Goal: Information Seeking & Learning: Learn about a topic

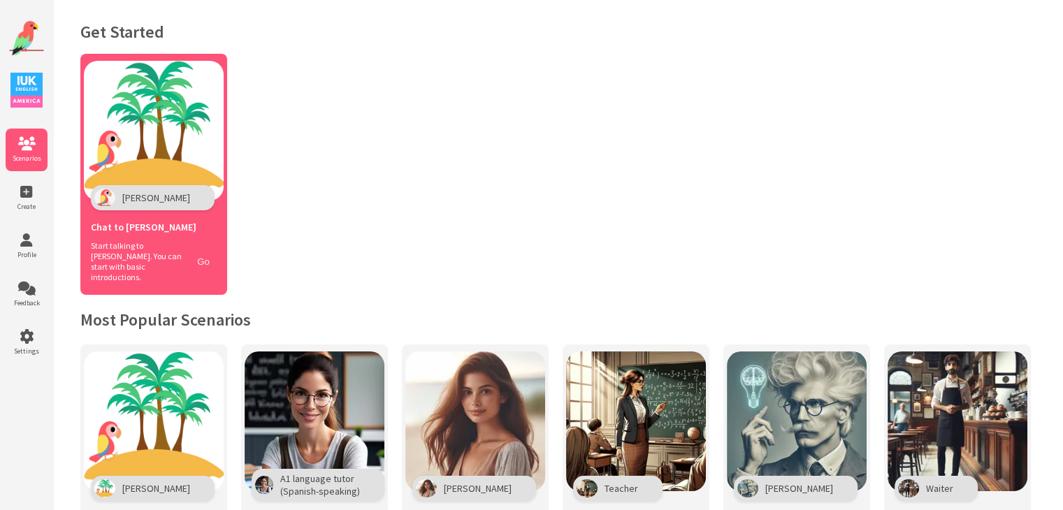
click at [204, 252] on button "Go" at bounding box center [203, 262] width 27 height 20
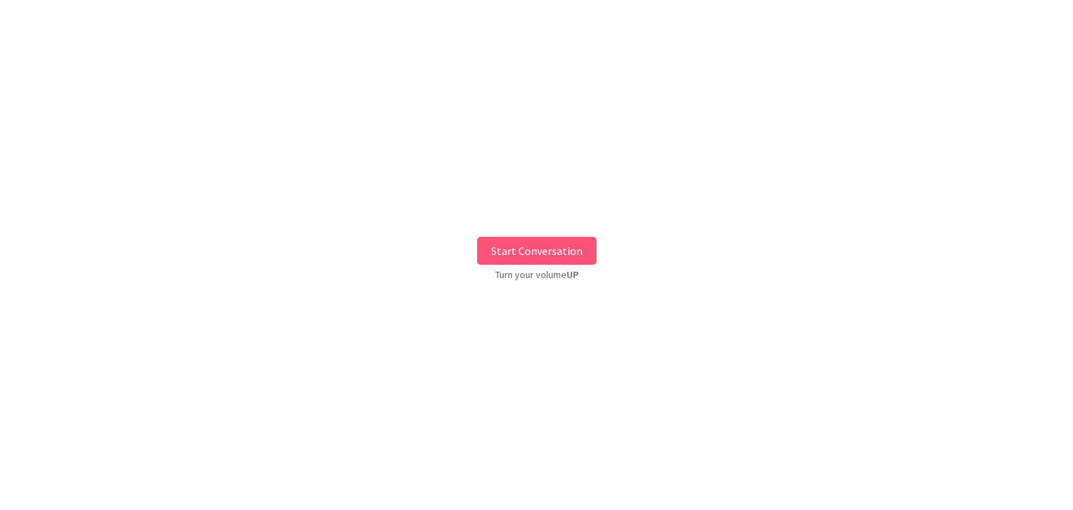
click at [529, 244] on button "Start Conversation" at bounding box center [536, 251] width 119 height 28
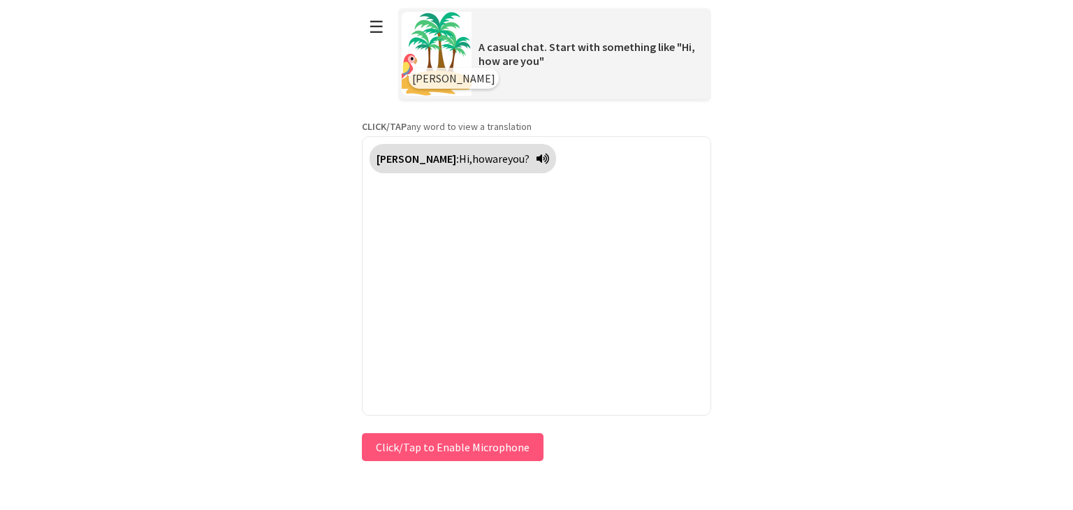
click at [463, 437] on button "Click/Tap to Enable Microphone" at bounding box center [453, 447] width 182 height 28
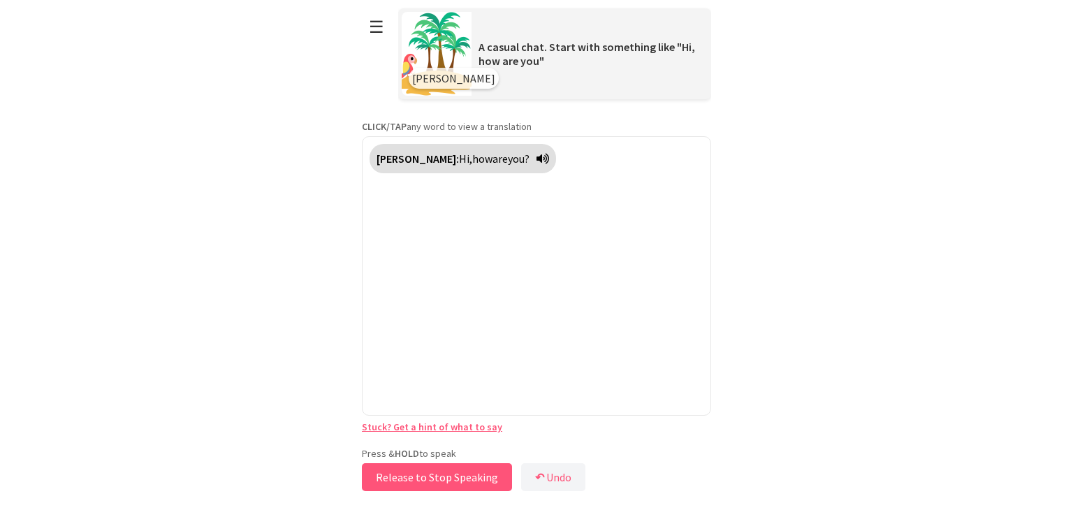
click at [447, 470] on button "Release to Stop Speaking" at bounding box center [437, 477] width 150 height 28
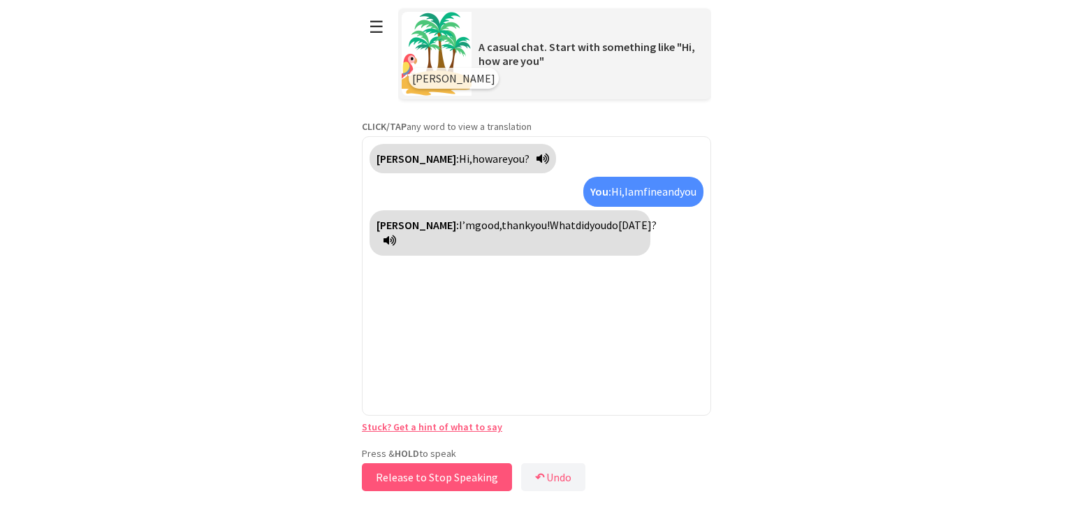
click at [470, 466] on button "Release to Stop Speaking" at bounding box center [437, 477] width 150 height 28
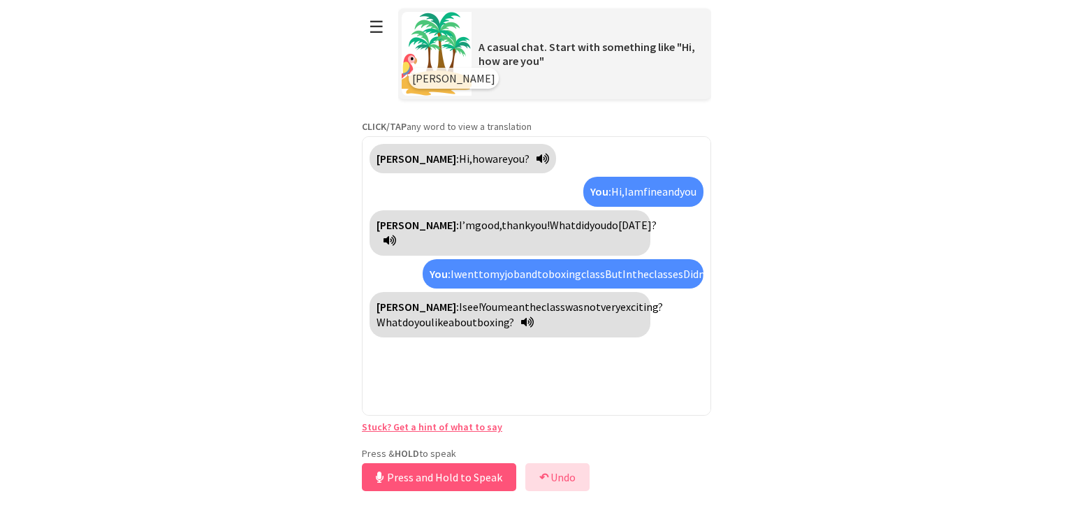
click at [549, 478] on button "↶ Undo" at bounding box center [557, 477] width 64 height 28
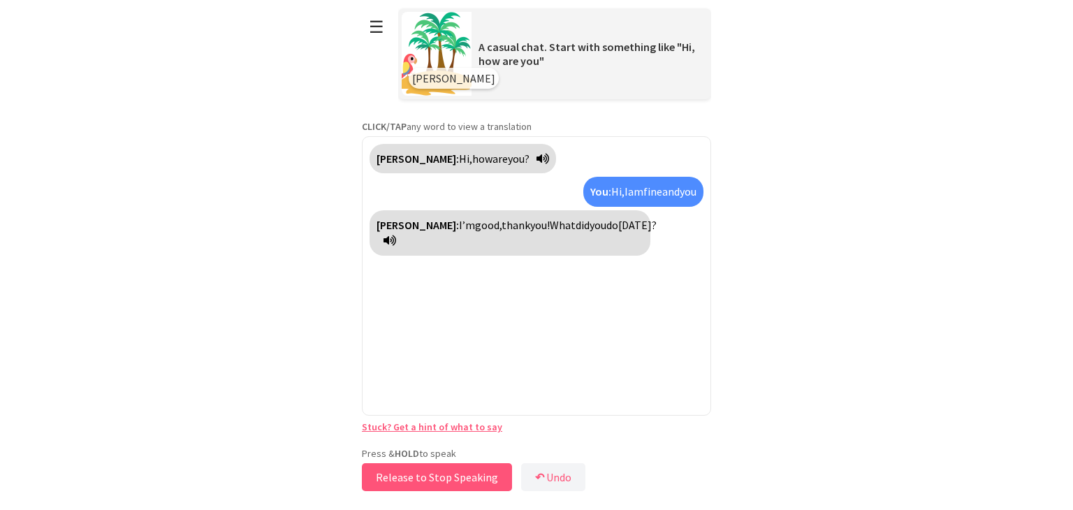
click at [448, 472] on button "Release to Stop Speaking" at bounding box center [437, 477] width 150 height 28
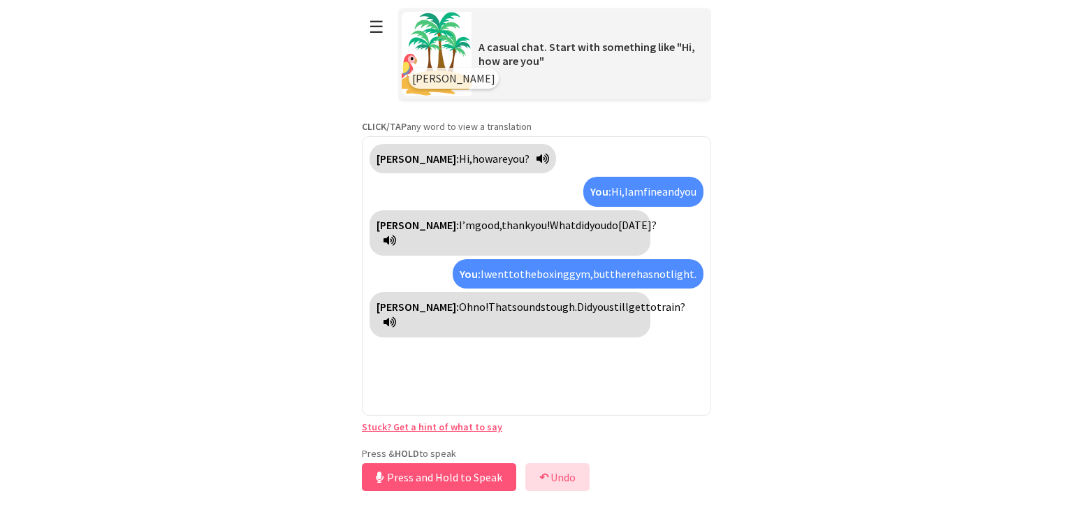
click at [555, 463] on button "↶ Undo" at bounding box center [557, 477] width 64 height 28
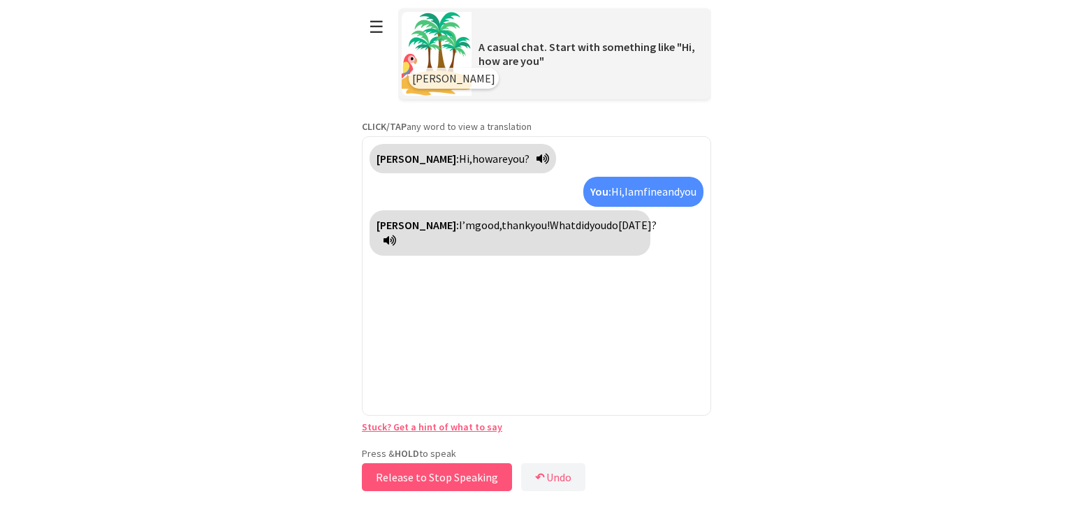
click at [482, 476] on button "Release to Stop Speaking" at bounding box center [437, 477] width 150 height 28
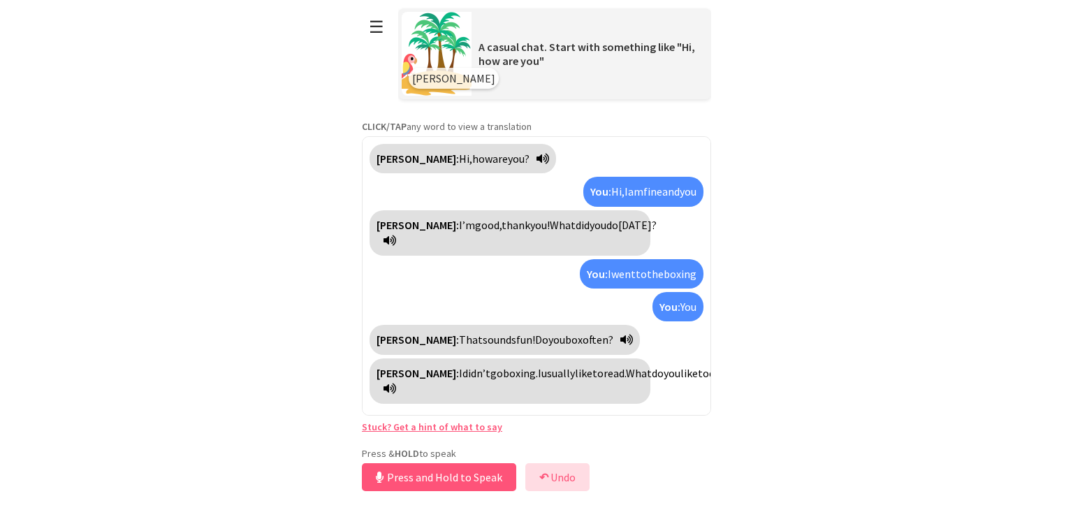
click at [573, 474] on button "↶ Undo" at bounding box center [557, 477] width 64 height 28
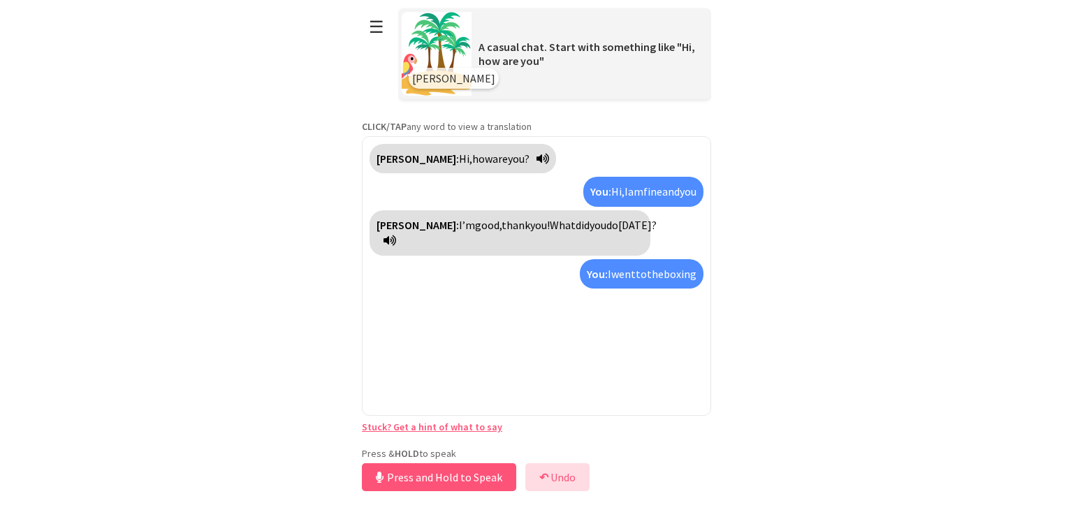
click at [573, 474] on button "↶ Undo" at bounding box center [557, 477] width 64 height 28
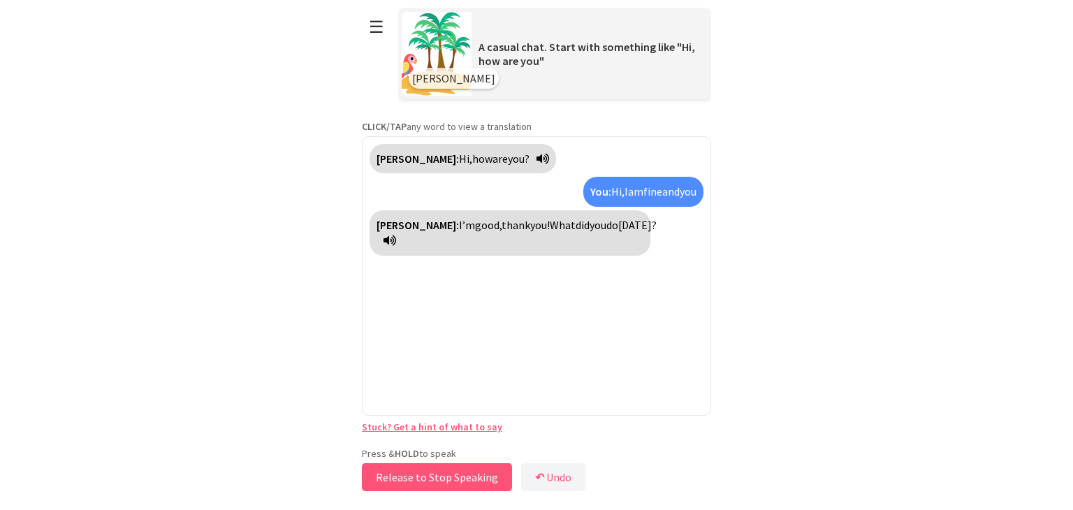
click at [474, 474] on button "Release to Stop Speaking" at bounding box center [437, 477] width 150 height 28
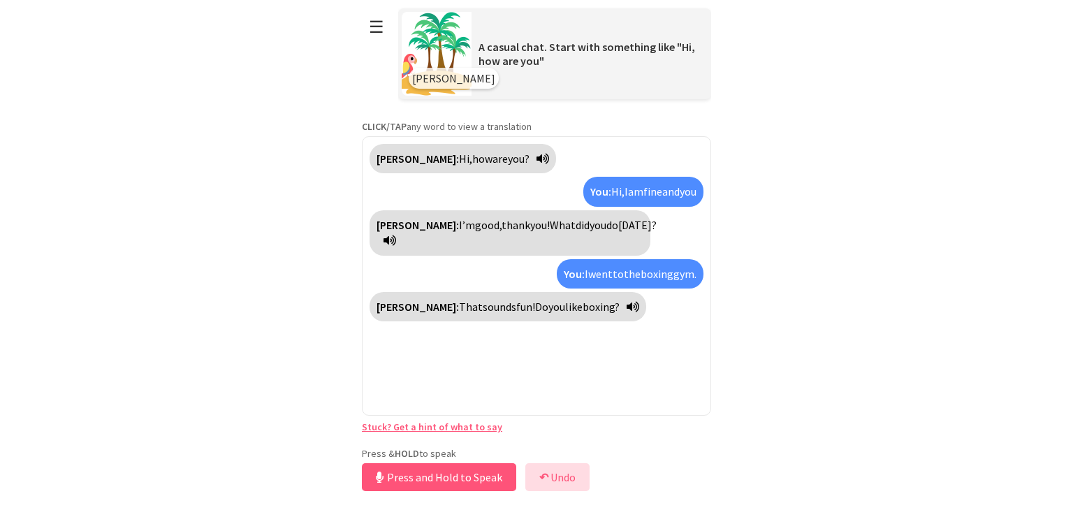
click at [556, 474] on button "↶ Undo" at bounding box center [557, 477] width 64 height 28
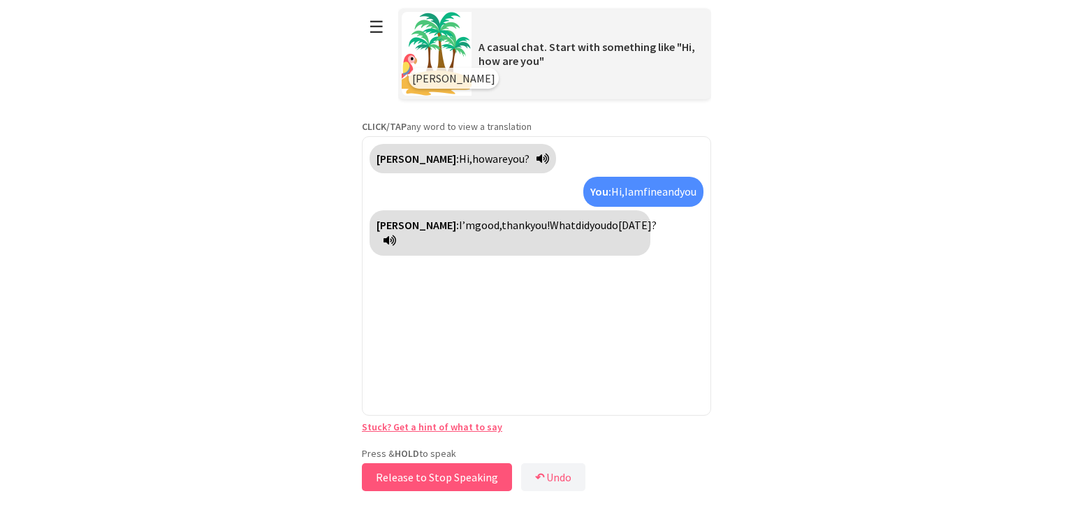
click at [460, 476] on button "Release to Stop Speaking" at bounding box center [437, 477] width 150 height 28
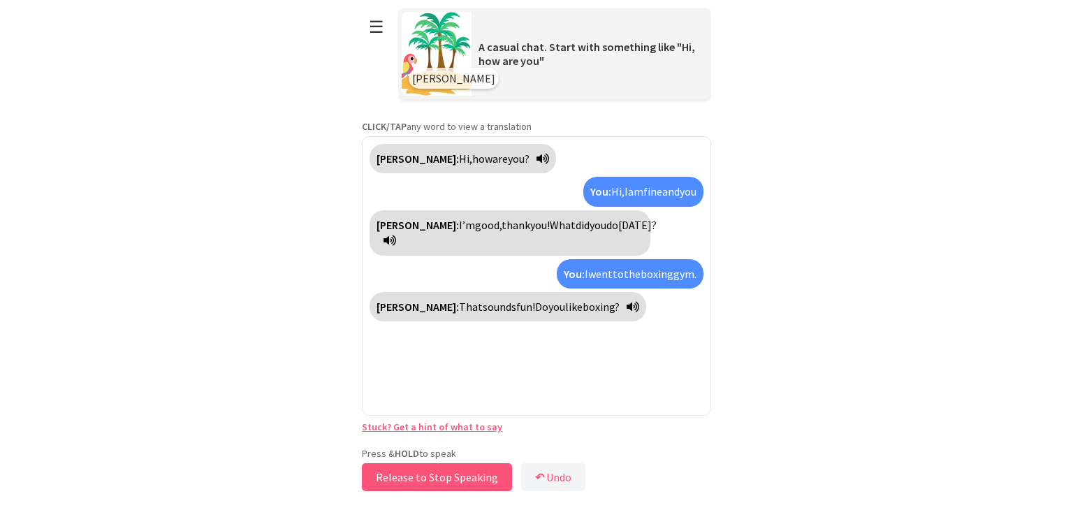
click at [467, 476] on button "Release to Stop Speaking" at bounding box center [437, 477] width 150 height 28
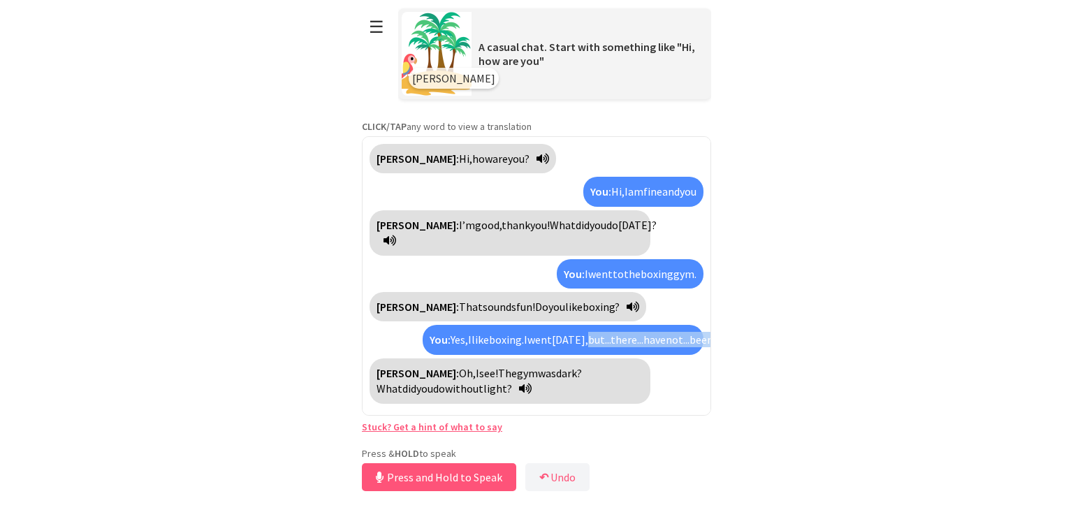
drag, startPoint x: 528, startPoint y: 342, endPoint x: 595, endPoint y: 322, distance: 70.1
click at [595, 325] on div "You: Yes, I like boxing. I went [DATE], but... there... have not... been with l…" at bounding box center [563, 339] width 281 height 29
copy div "but... there... have not... been with light."
click at [458, 473] on button "Release to Stop Speaking" at bounding box center [437, 477] width 150 height 28
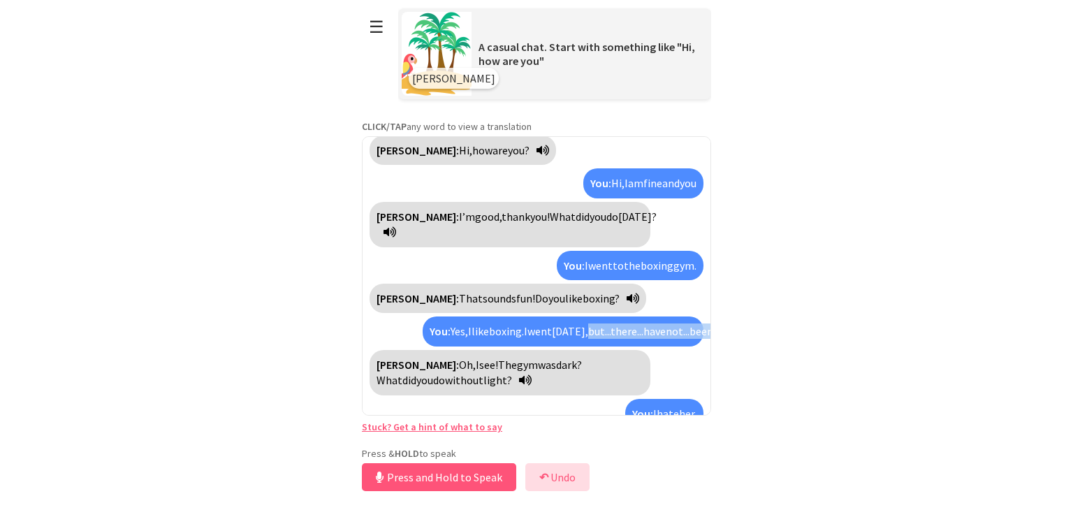
scroll to position [42, 0]
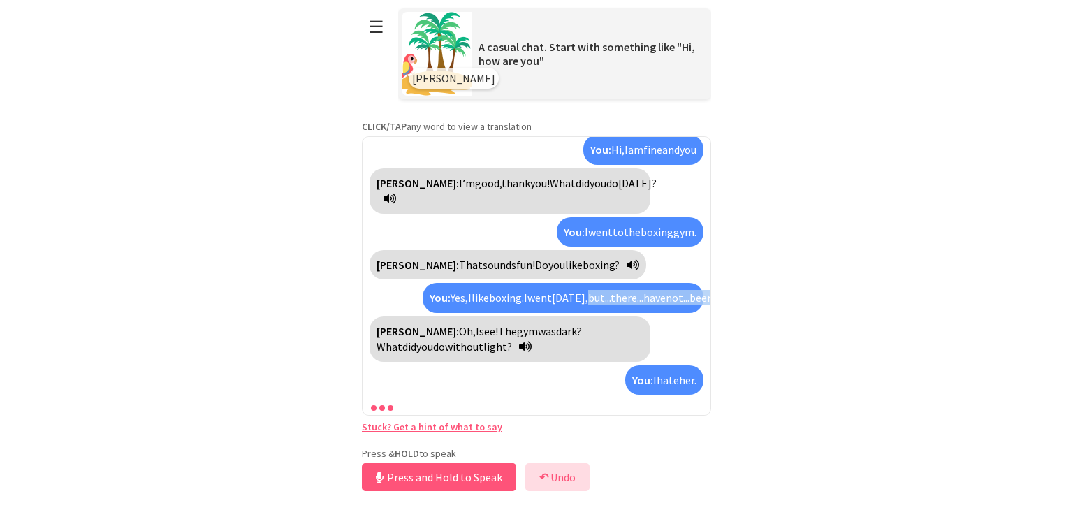
click at [558, 477] on button "↶ Undo" at bounding box center [557, 477] width 64 height 28
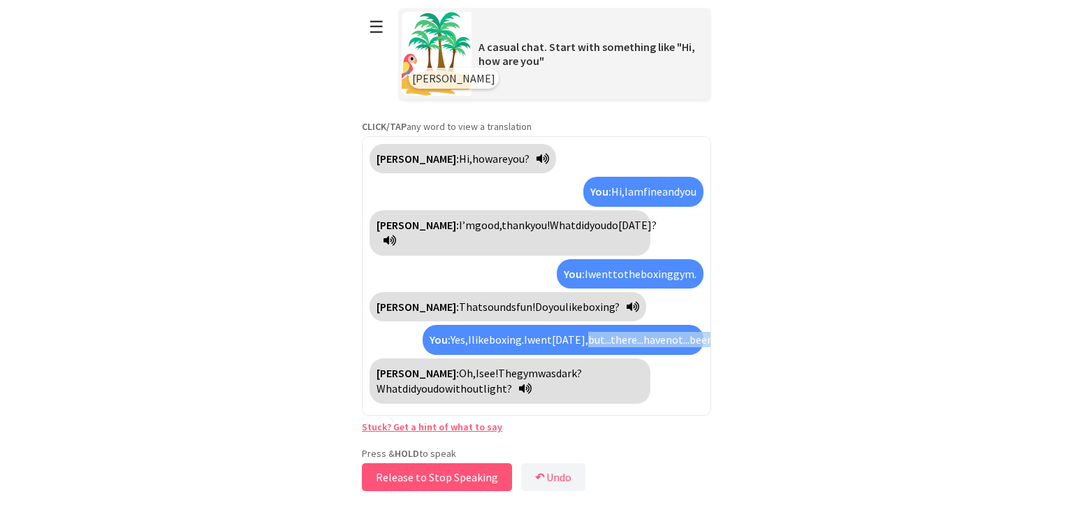
click at [474, 474] on button "Release to Stop Speaking" at bounding box center [437, 477] width 150 height 28
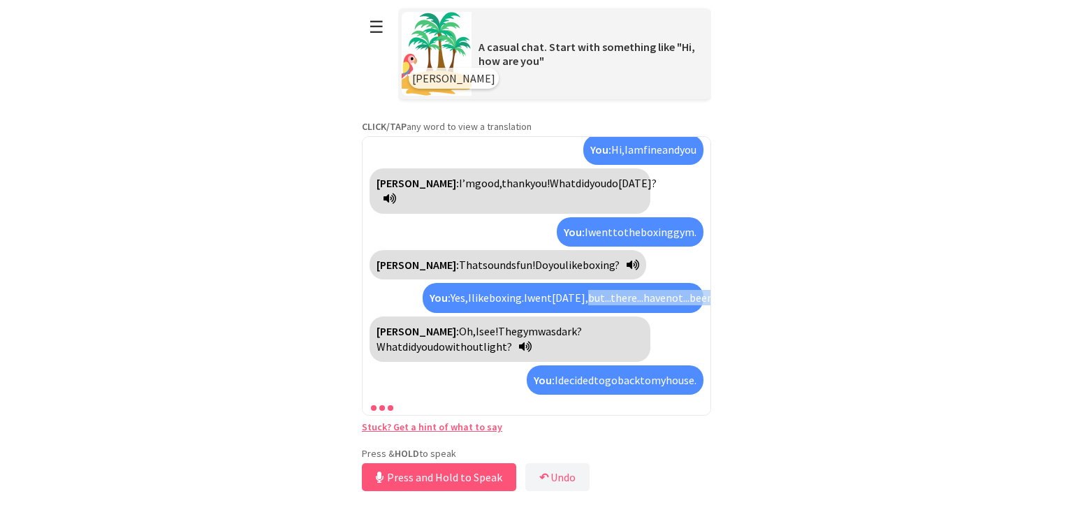
scroll to position [74, 0]
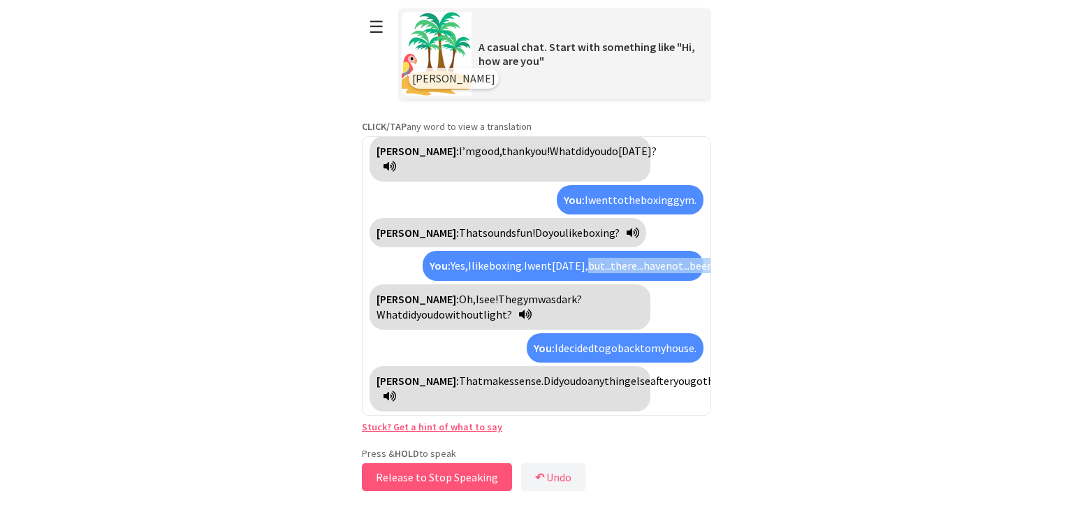
click at [479, 467] on button "Release to Stop Speaking" at bounding box center [437, 477] width 150 height 28
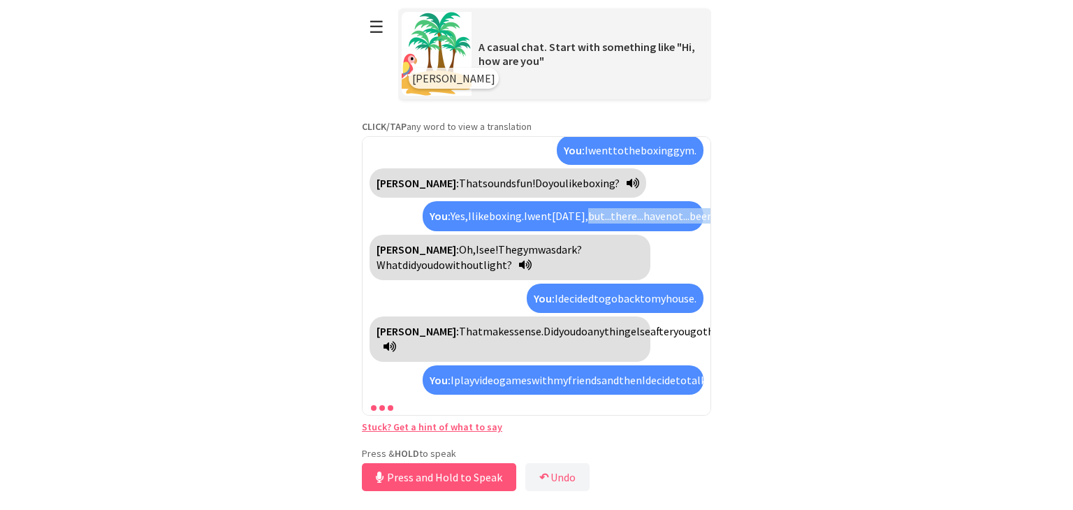
scroll to position [171, 0]
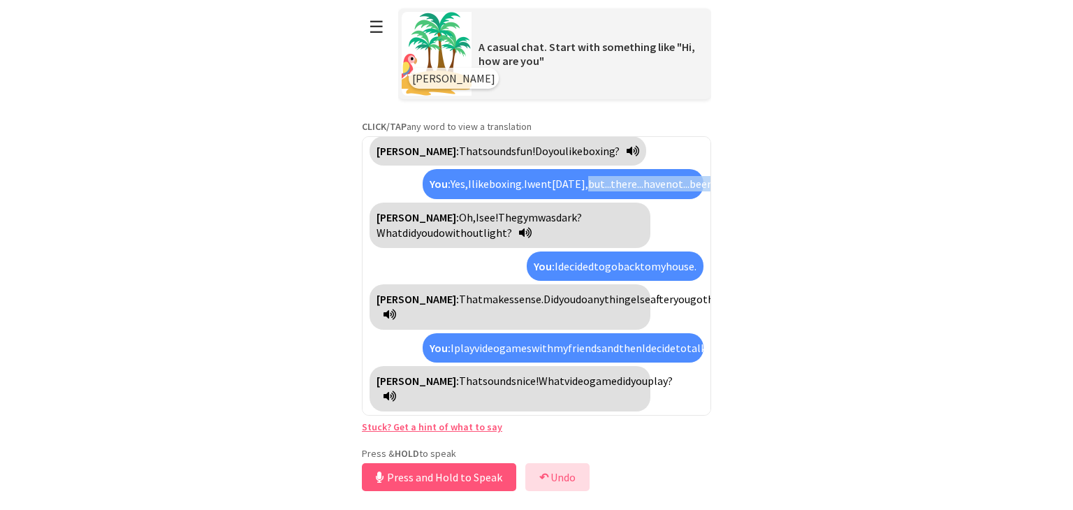
click at [560, 476] on button "↶ Undo" at bounding box center [557, 477] width 64 height 28
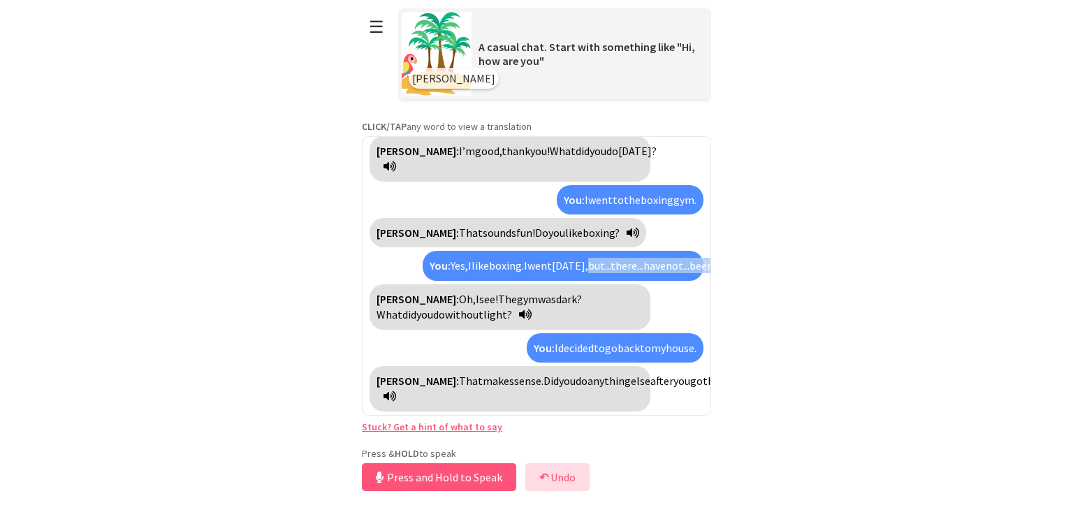
scroll to position [74, 0]
click at [484, 470] on button "Release to Stop Speaking" at bounding box center [437, 477] width 150 height 28
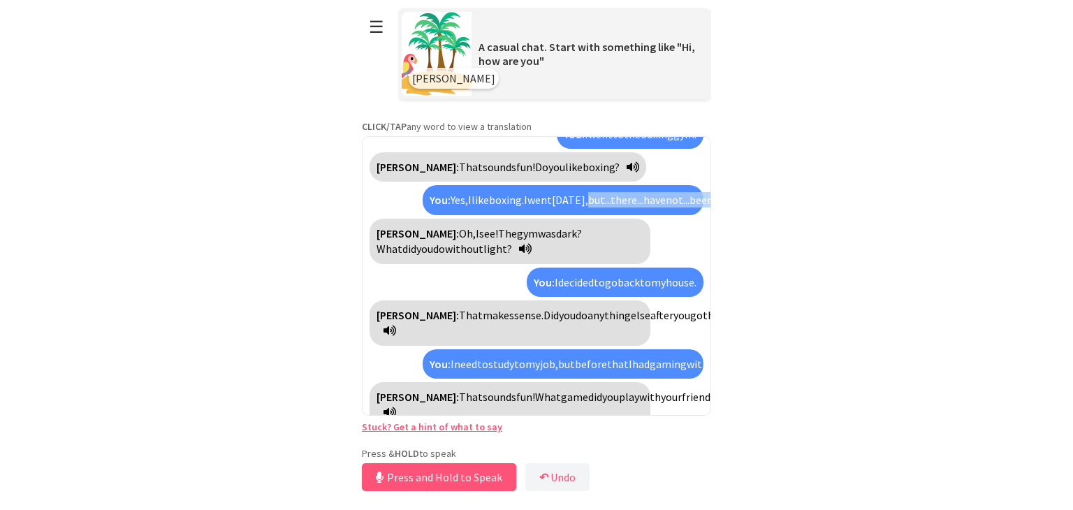
scroll to position [171, 0]
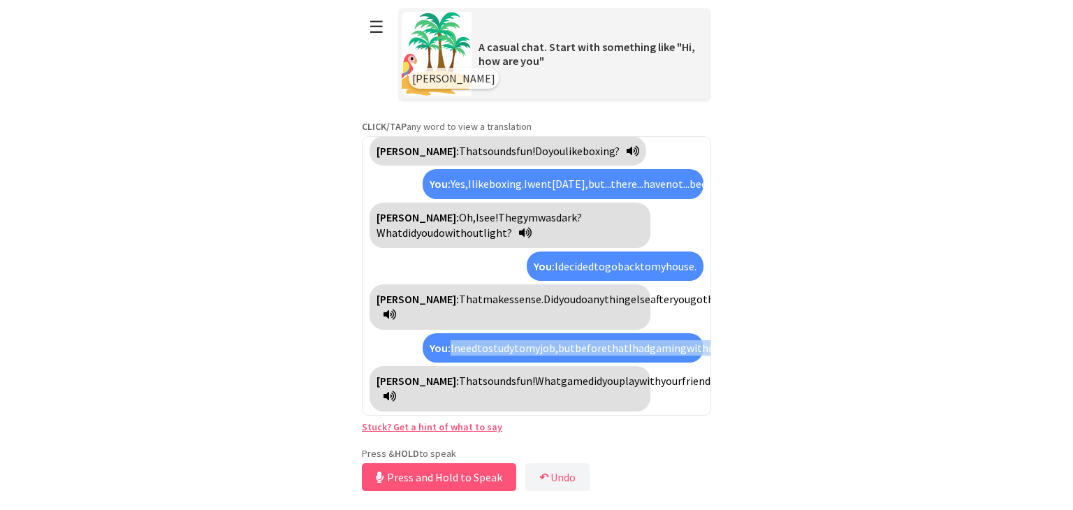
drag, startPoint x: 541, startPoint y: 349, endPoint x: 450, endPoint y: 333, distance: 92.2
click at [450, 333] on div "You: I need to study to my job, but before that I had gaming with my friends." at bounding box center [563, 347] width 281 height 29
copy div "I need to study to my job, but before that I had gaming with my friends."
click at [478, 477] on button "Release to Stop Speaking" at bounding box center [437, 477] width 150 height 28
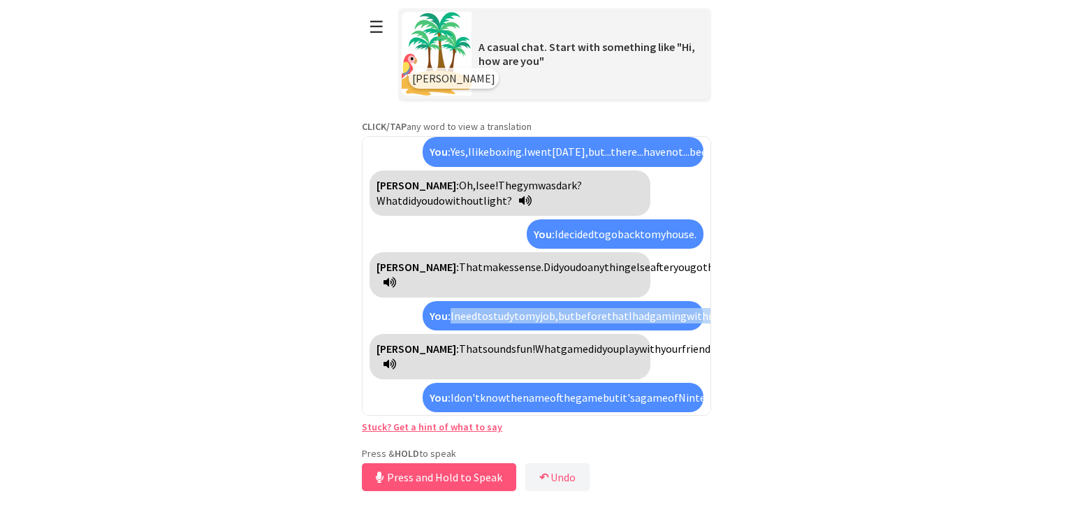
scroll to position [347, 0]
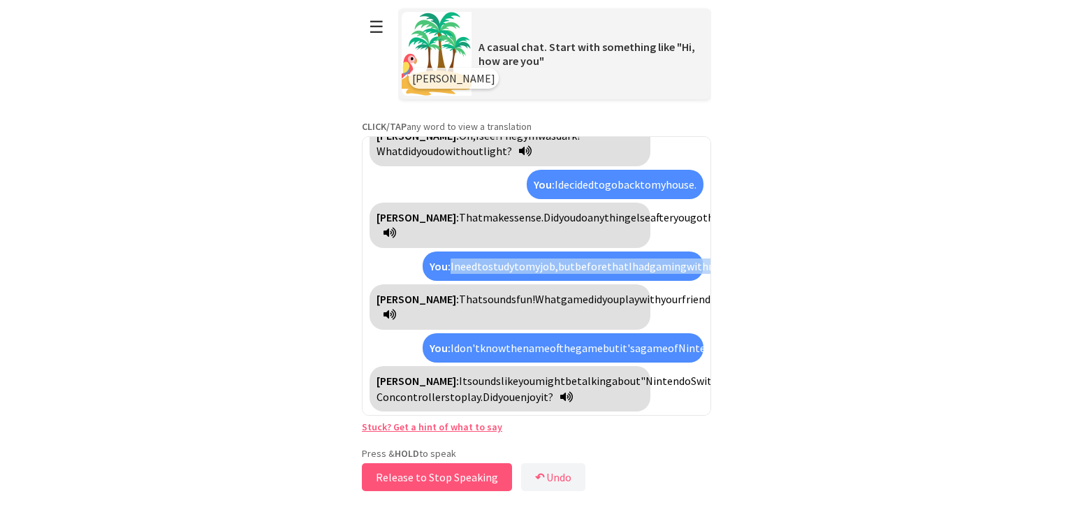
click at [435, 484] on button "Release to Stop Speaking" at bounding box center [437, 477] width 150 height 28
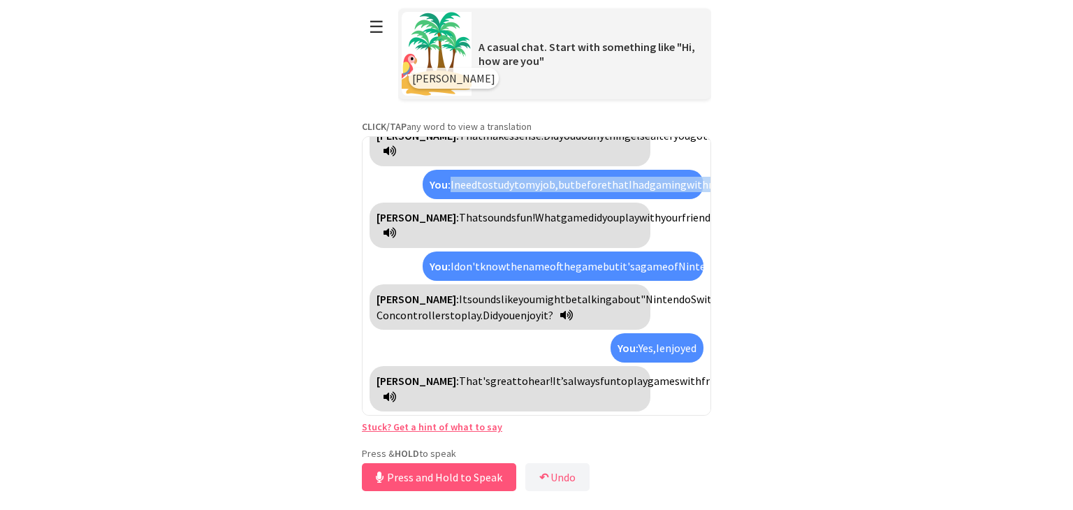
scroll to position [444, 0]
click at [435, 484] on button "Release to Stop Speaking" at bounding box center [437, 477] width 150 height 28
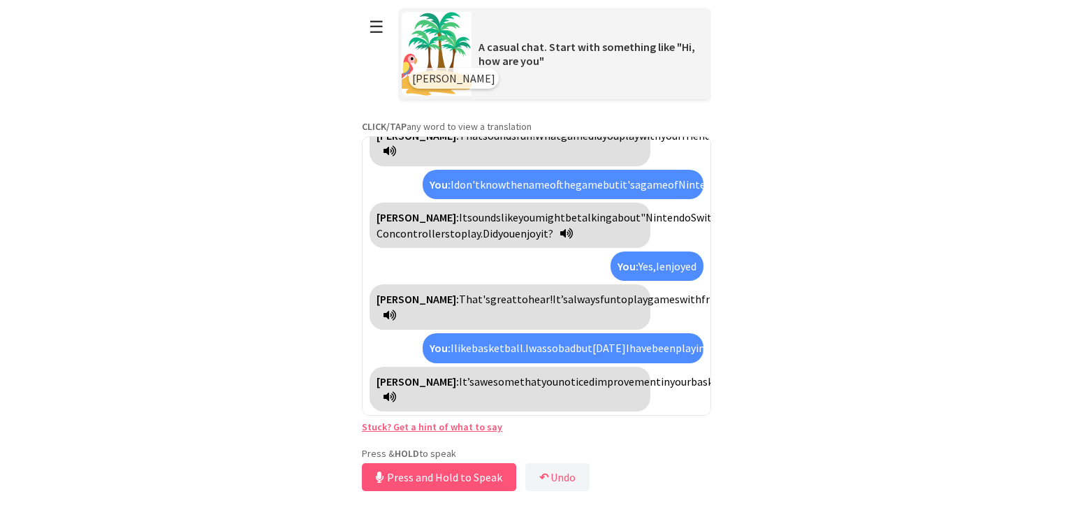
scroll to position [574, 0]
click at [435, 484] on button "Release to Stop Speaking" at bounding box center [437, 477] width 150 height 28
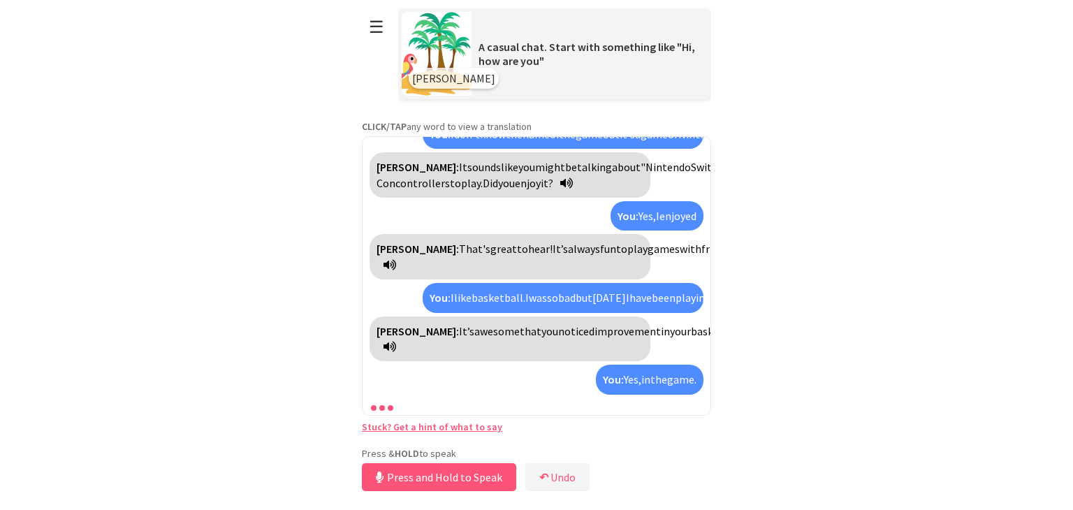
scroll to position [687, 0]
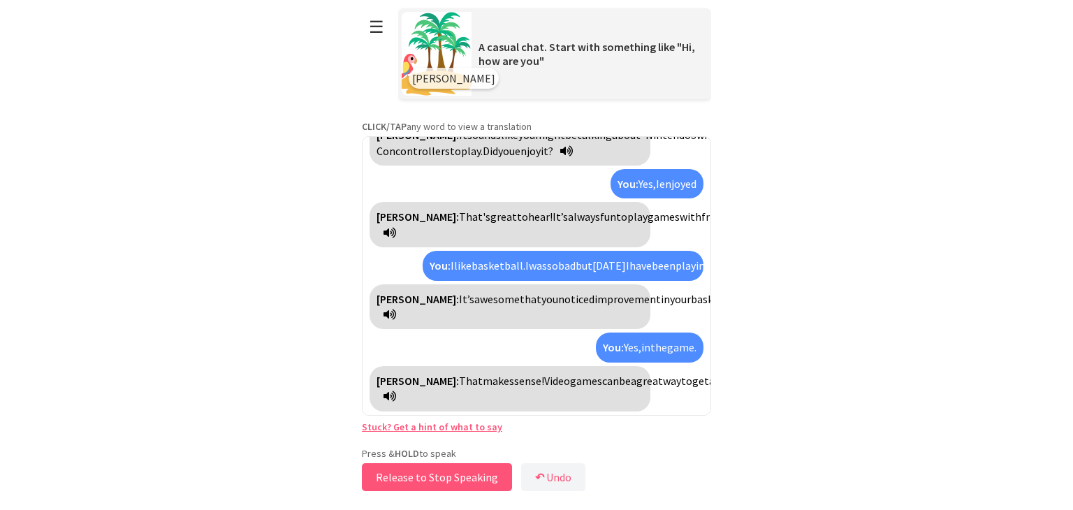
click at [475, 474] on button "Release to Stop Speaking" at bounding box center [437, 477] width 150 height 28
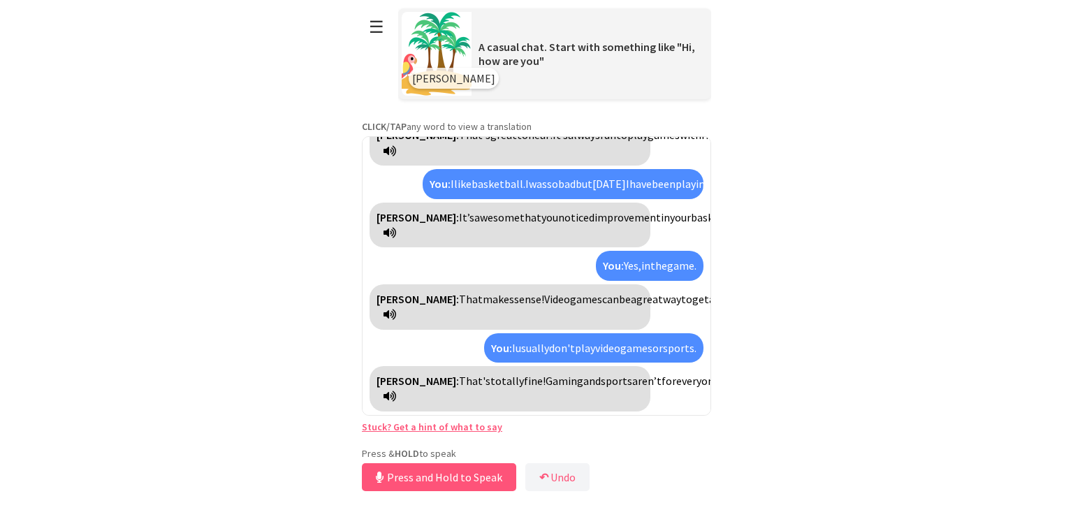
scroll to position [785, 0]
click at [453, 467] on button "Release to Stop Speaking" at bounding box center [437, 477] width 150 height 28
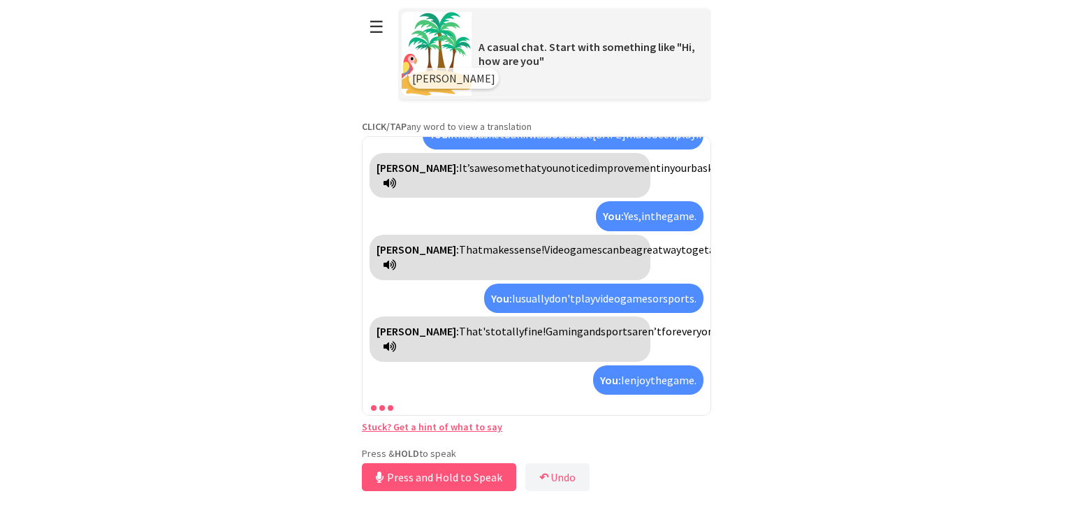
scroll to position [913, 0]
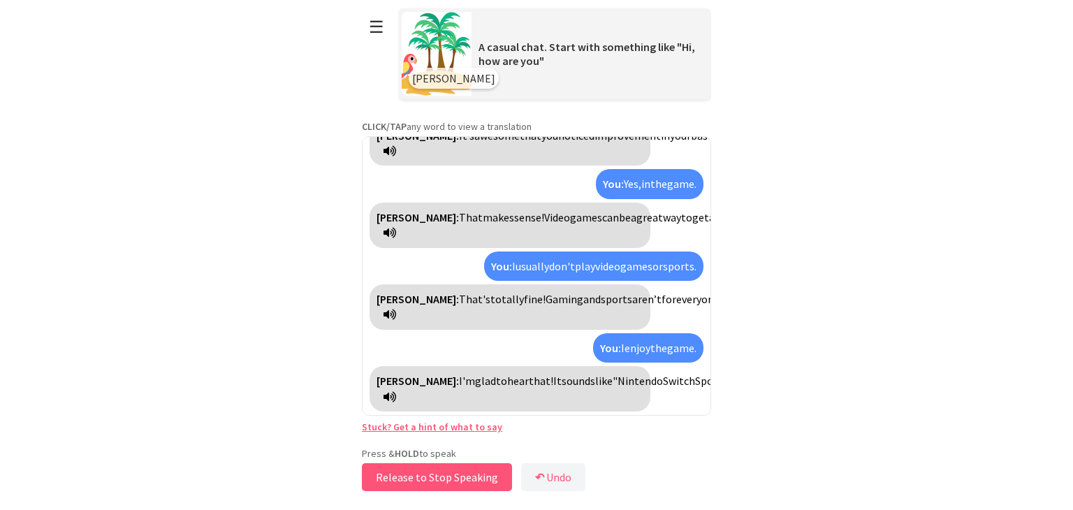
click at [488, 467] on button "Release to Stop Speaking" at bounding box center [437, 477] width 150 height 28
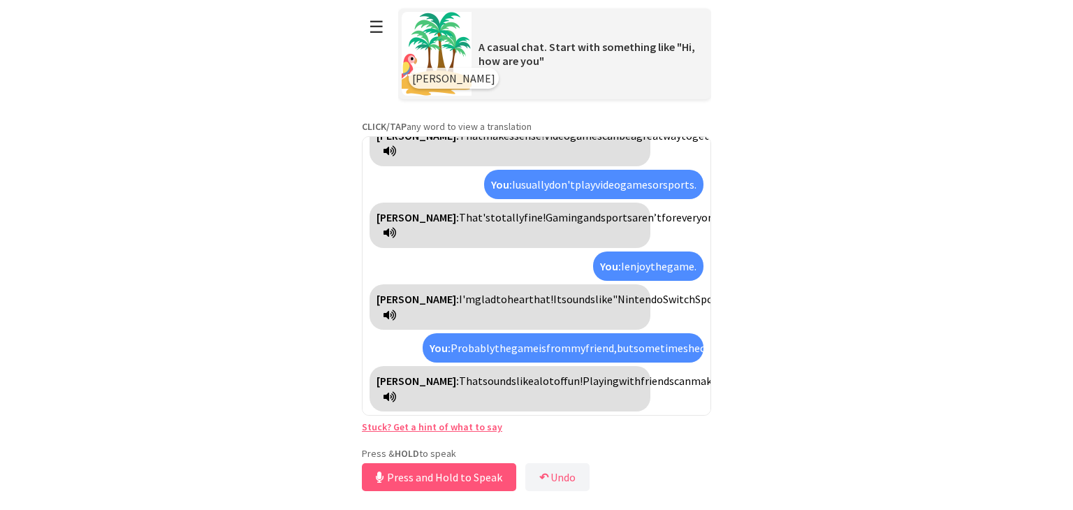
scroll to position [1042, 0]
click at [495, 472] on button "Release to Stop Speaking" at bounding box center [437, 477] width 150 height 28
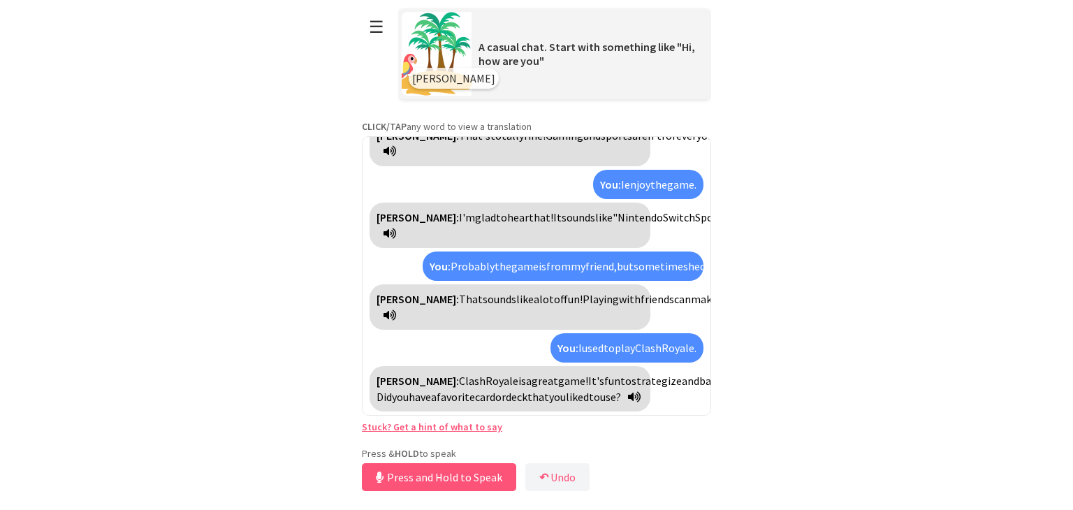
scroll to position [1155, 0]
click at [442, 474] on button "Release to Stop Speaking" at bounding box center [437, 477] width 150 height 28
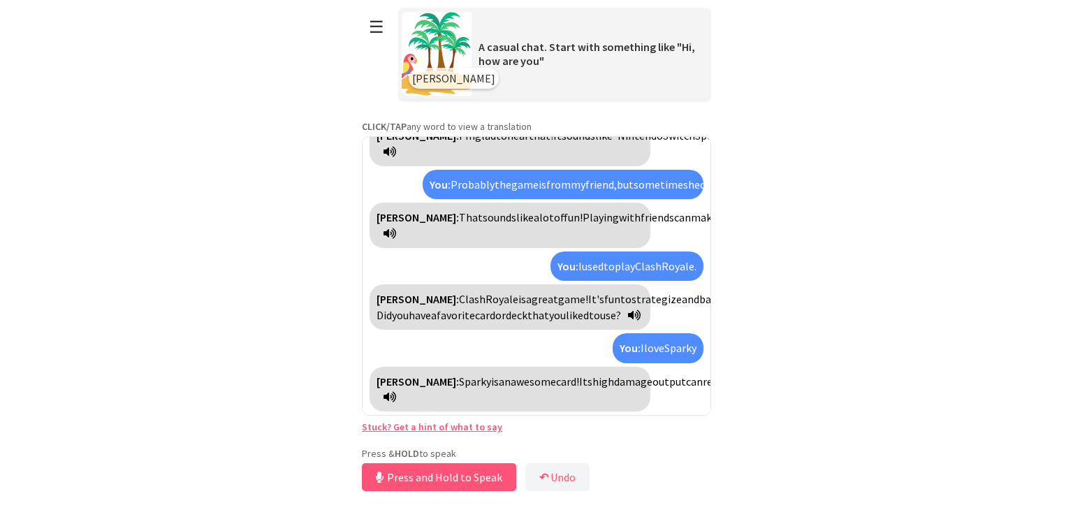
scroll to position [1269, 0]
click at [460, 473] on button "Release to Stop Speaking" at bounding box center [437, 477] width 150 height 28
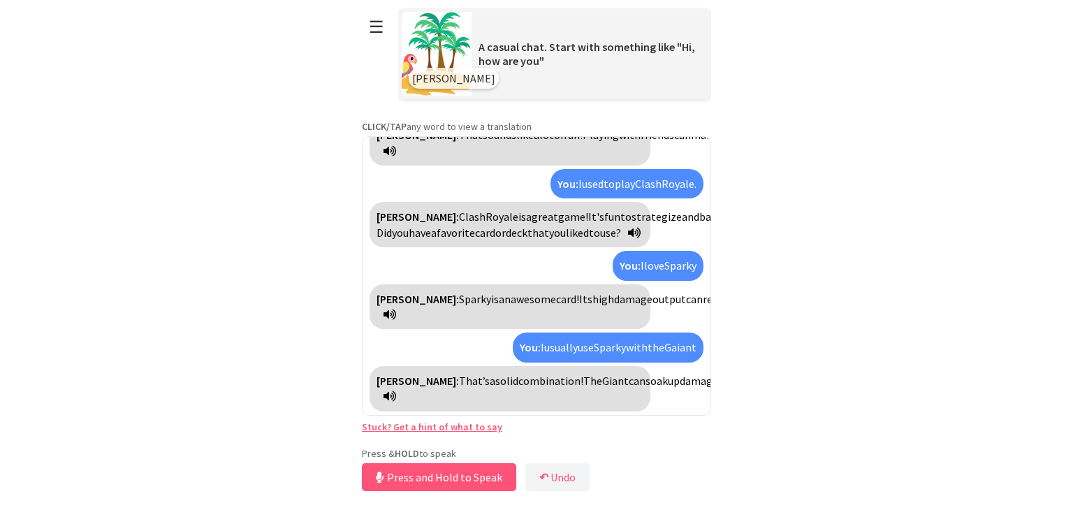
scroll to position [1381, 0]
click at [620, 402] on div "Polly: That’s a solid combination! The Giant can soak up damage while Sparky de…" at bounding box center [510, 388] width 281 height 45
click at [396, 396] on icon at bounding box center [390, 396] width 13 height 11
click at [396, 393] on icon at bounding box center [390, 396] width 13 height 11
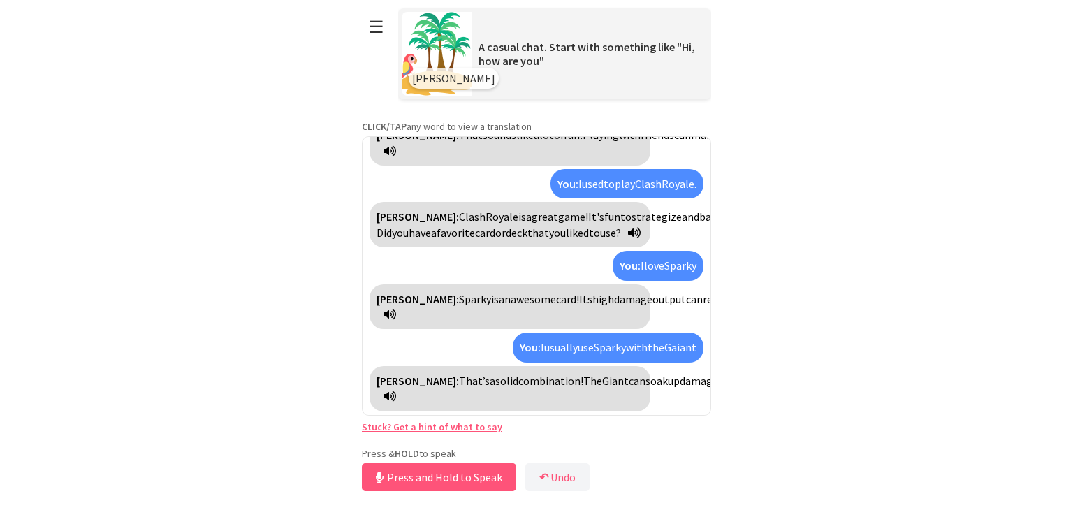
click at [396, 393] on icon at bounding box center [390, 396] width 13 height 11
click at [483, 473] on button "Release to Stop Speaking" at bounding box center [437, 477] width 150 height 28
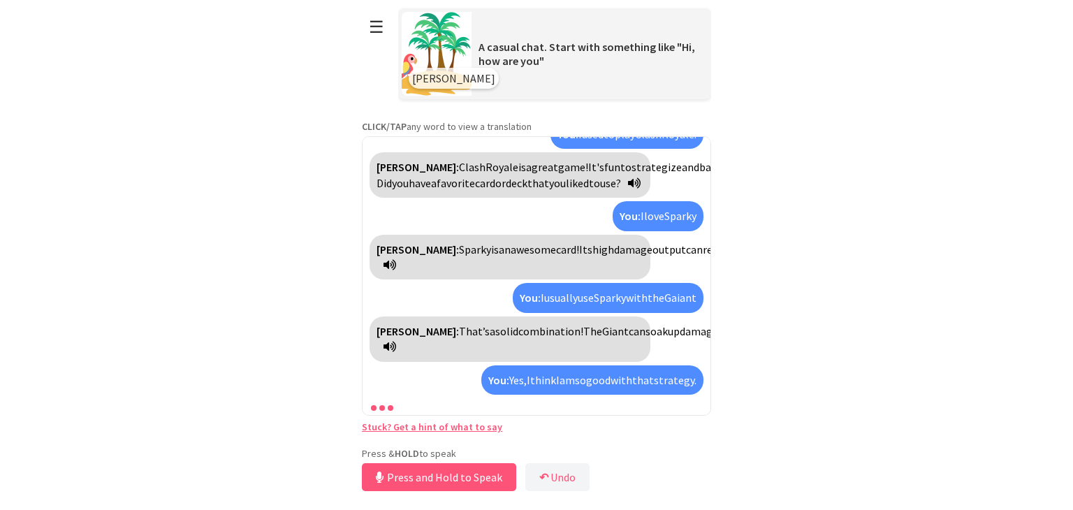
scroll to position [1495, 0]
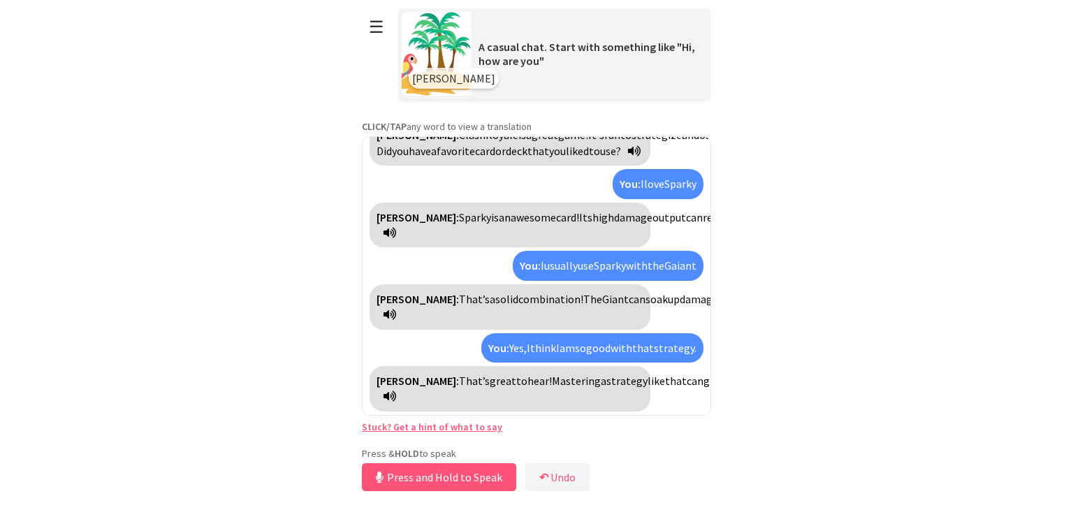
click at [393, 388] on div "Polly: That’s great to hear! Mastering a strategy like that can give you a real…" at bounding box center [510, 388] width 281 height 45
click at [450, 461] on div "Press & HOLD to speak Press and Hold to Speak ↶ Undo Save No voice detected. Ho…" at bounding box center [536, 471] width 349 height 48
click at [457, 476] on button "Release to Stop Speaking" at bounding box center [437, 477] width 150 height 28
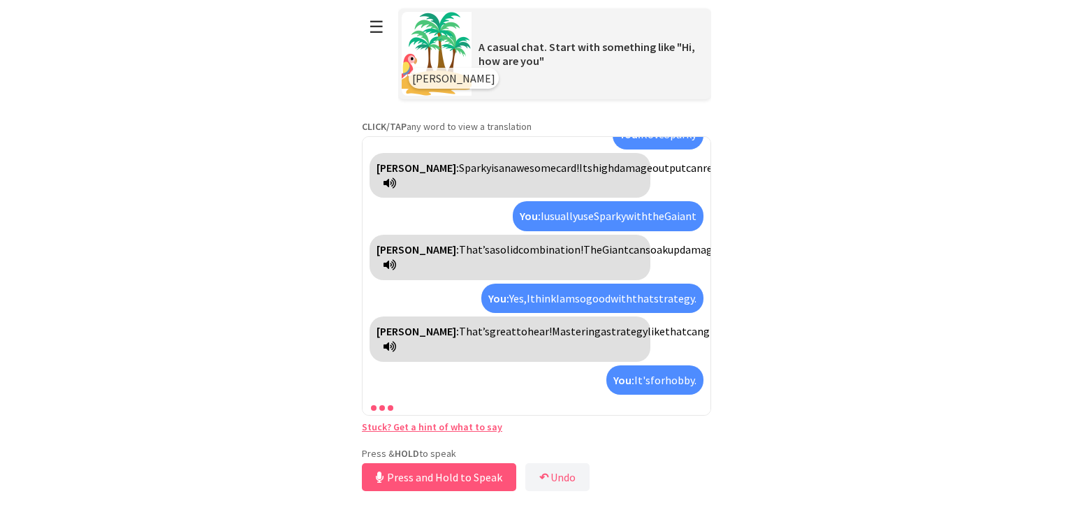
scroll to position [1624, 0]
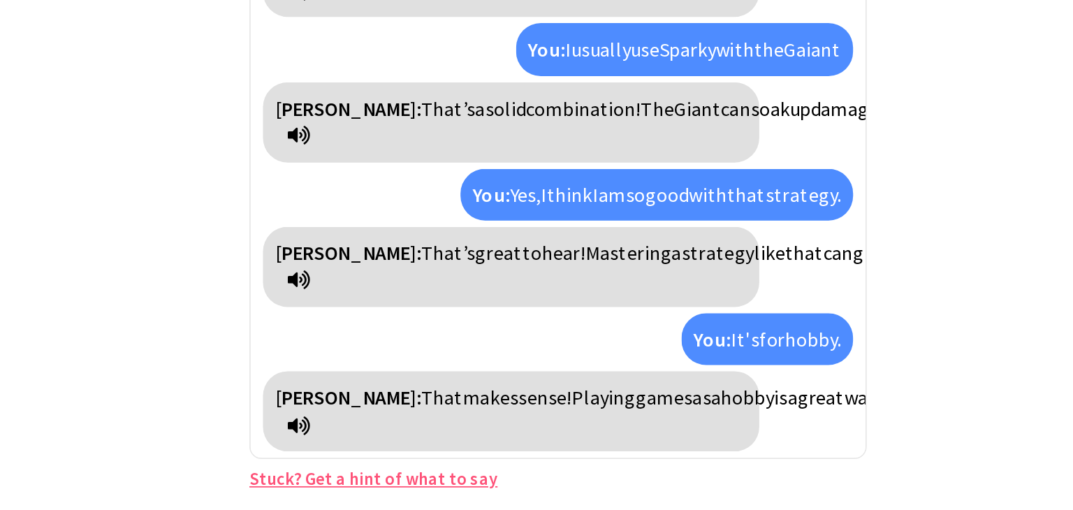
drag, startPoint x: 580, startPoint y: 366, endPoint x: 453, endPoint y: 383, distance: 128.3
click at [453, 383] on div "Polly: That makes sense! Playing games as a hobby is a great way to relax and h…" at bounding box center [510, 388] width 281 height 45
copy div ", or do you stick with a few f"
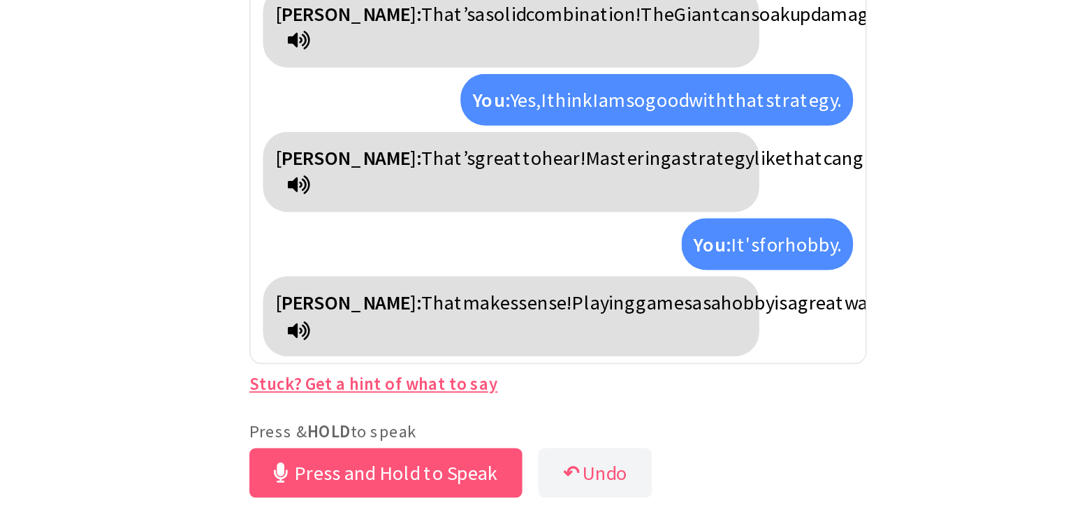
scroll to position [0, 0]
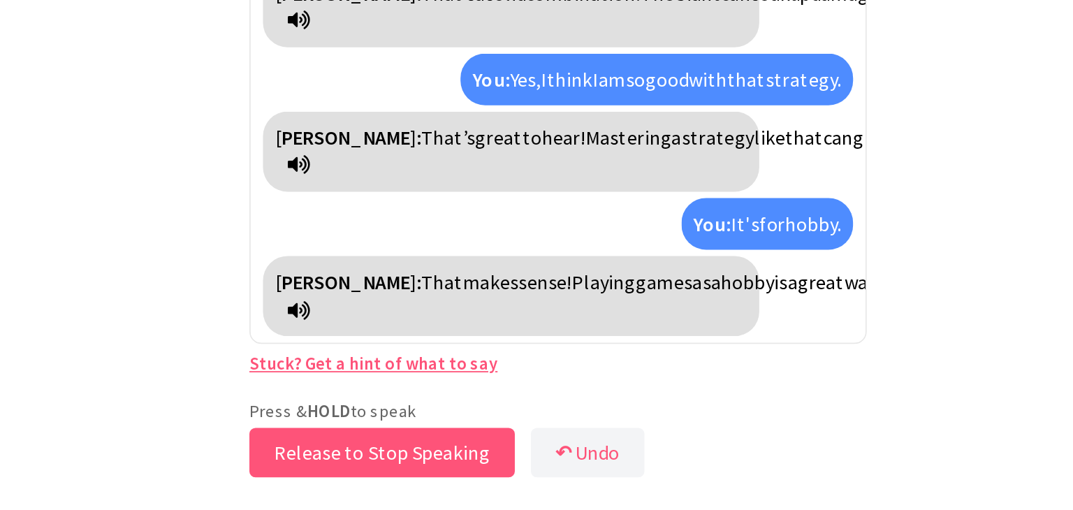
click at [460, 475] on button "Release to Stop Speaking" at bounding box center [437, 477] width 150 height 28
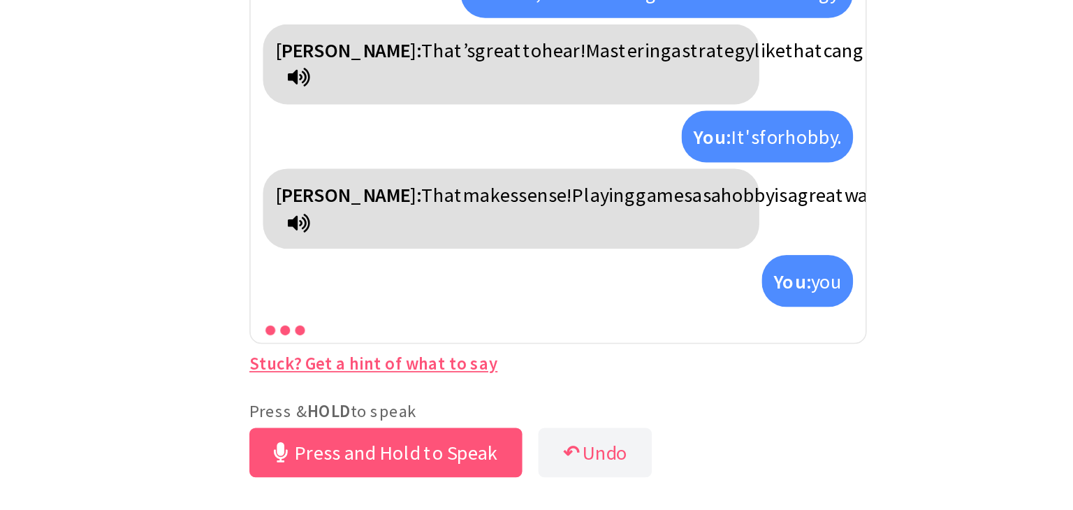
scroll to position [1674, 0]
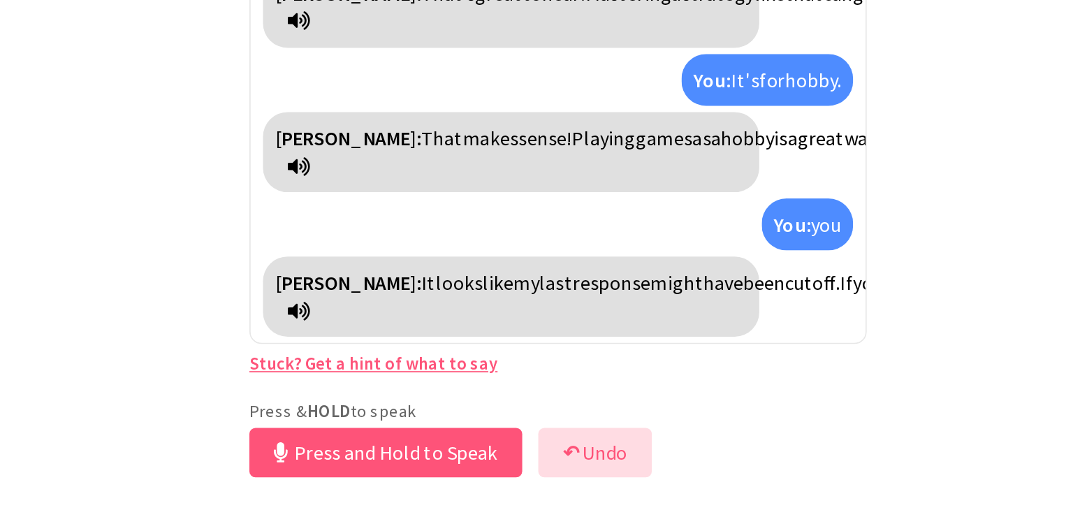
click at [562, 471] on button "↶ Undo" at bounding box center [557, 477] width 64 height 28
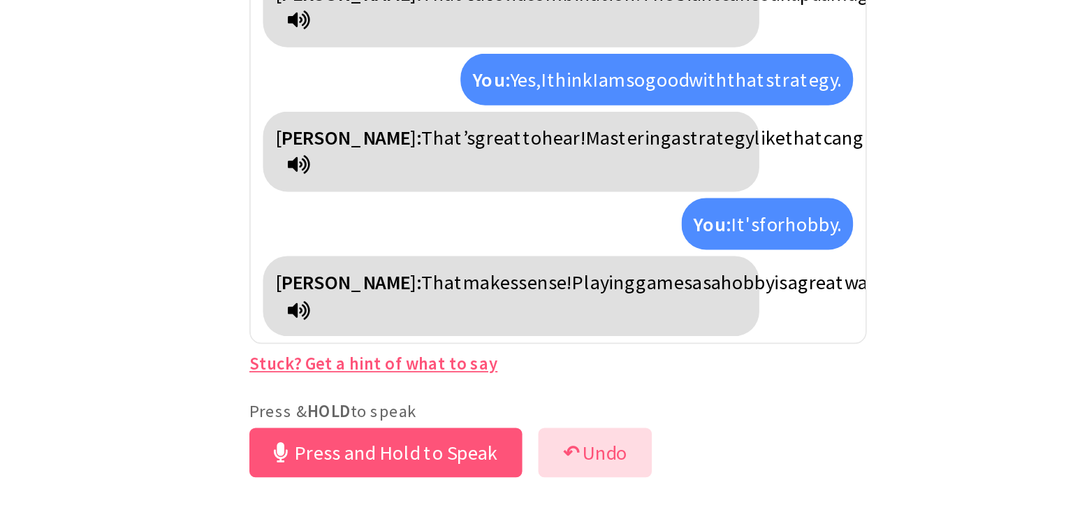
scroll to position [1624, 0]
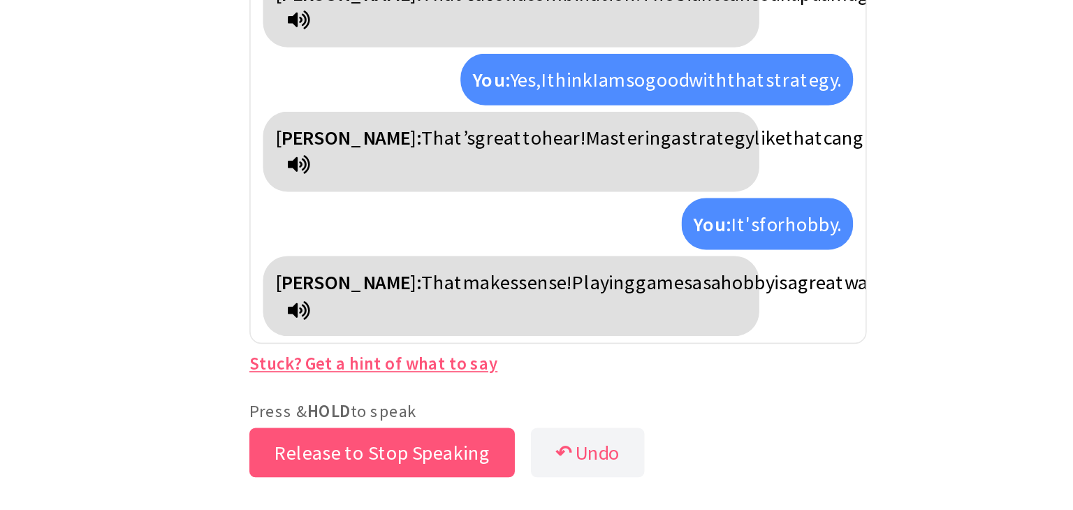
click at [481, 475] on button "Release to Stop Speaking" at bounding box center [437, 477] width 150 height 28
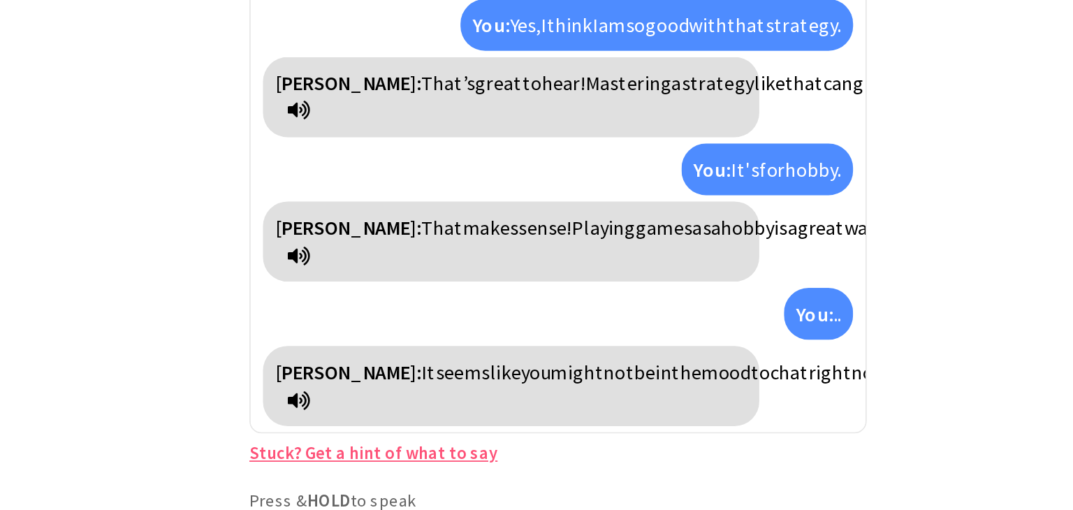
scroll to position [0, 0]
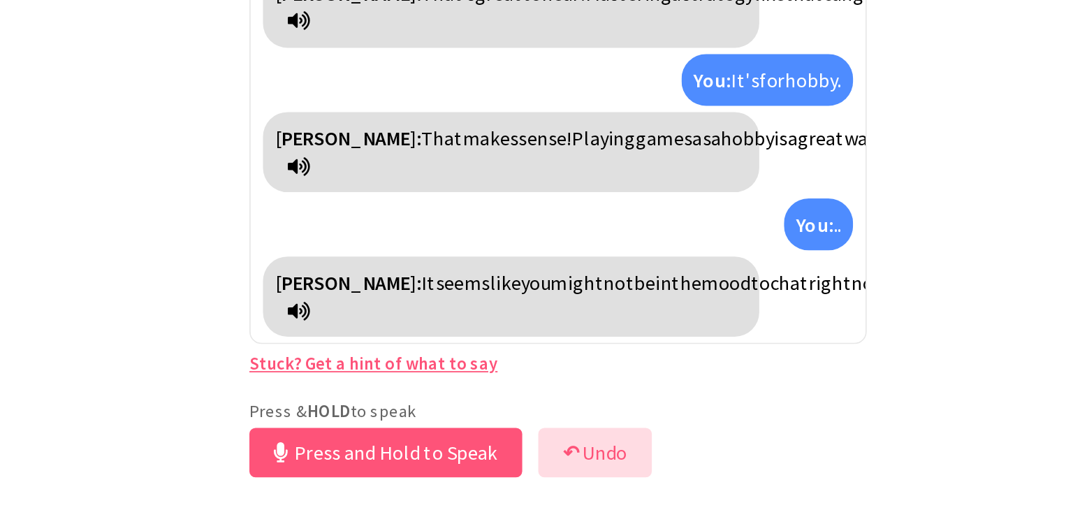
click at [557, 470] on button "↶ Undo" at bounding box center [557, 477] width 64 height 28
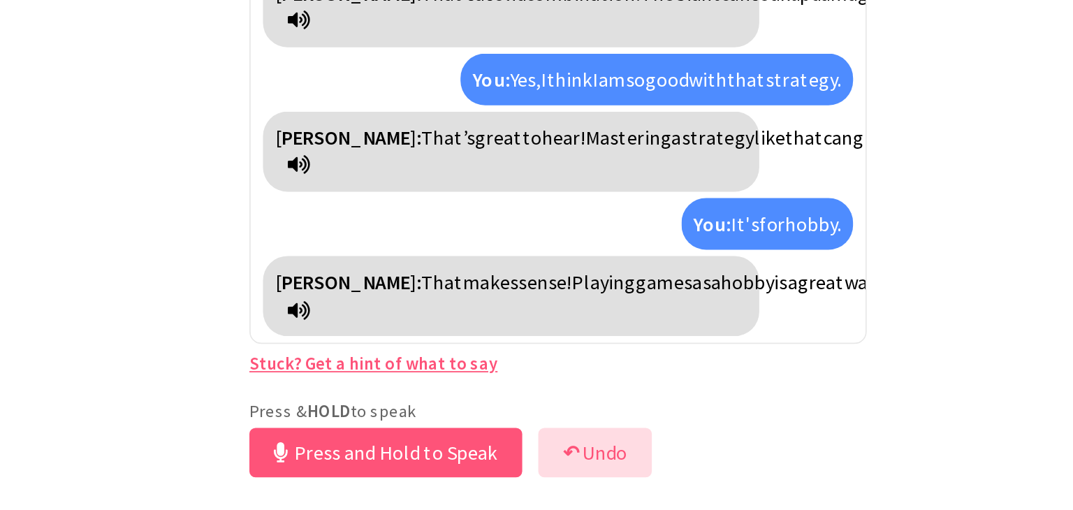
scroll to position [1624, 0]
click at [643, 377] on div "Polly: Hi, how are you? You: Hi, I am fine and you Polly: I’m good, thank you! …" at bounding box center [536, 275] width 349 height 279
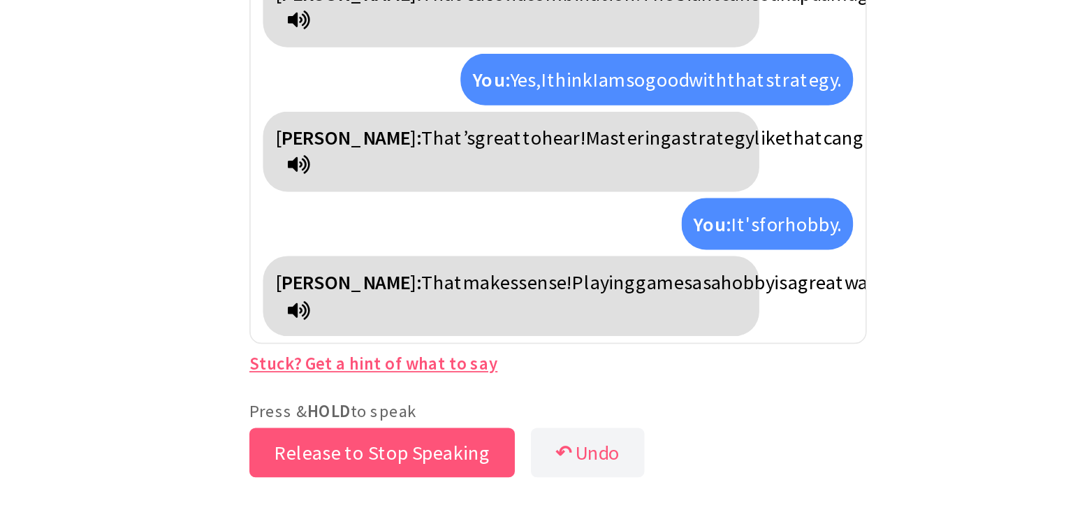
click at [453, 470] on button "Release to Stop Speaking" at bounding box center [437, 477] width 150 height 28
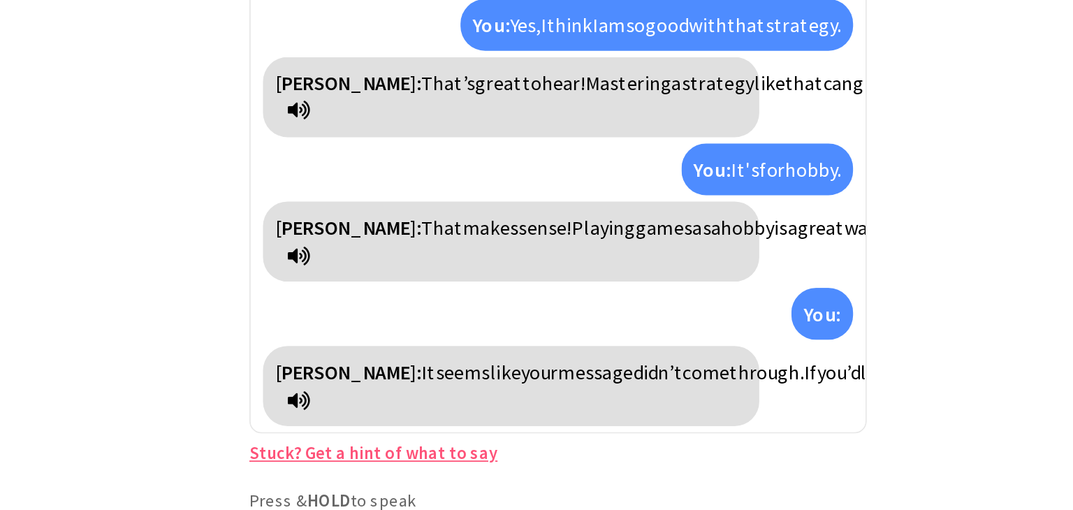
scroll to position [0, 0]
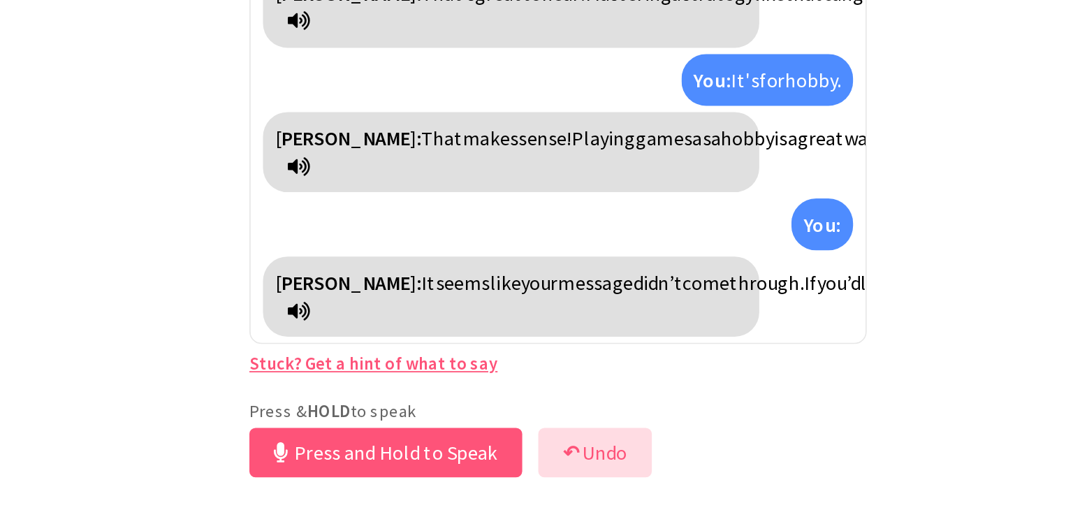
click at [561, 474] on button "↶ Undo" at bounding box center [557, 477] width 64 height 28
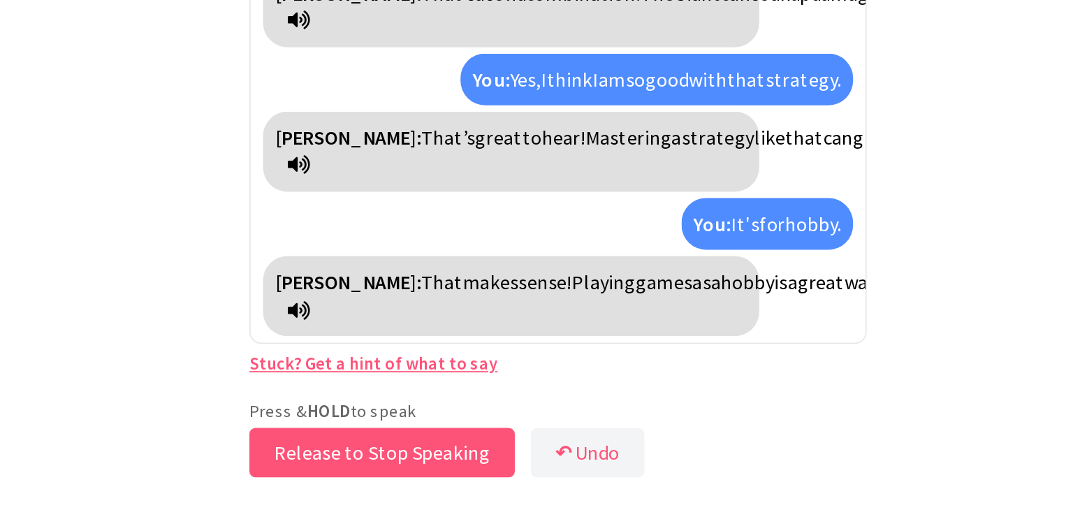
click at [485, 466] on button "Release to Stop Speaking" at bounding box center [437, 477] width 150 height 28
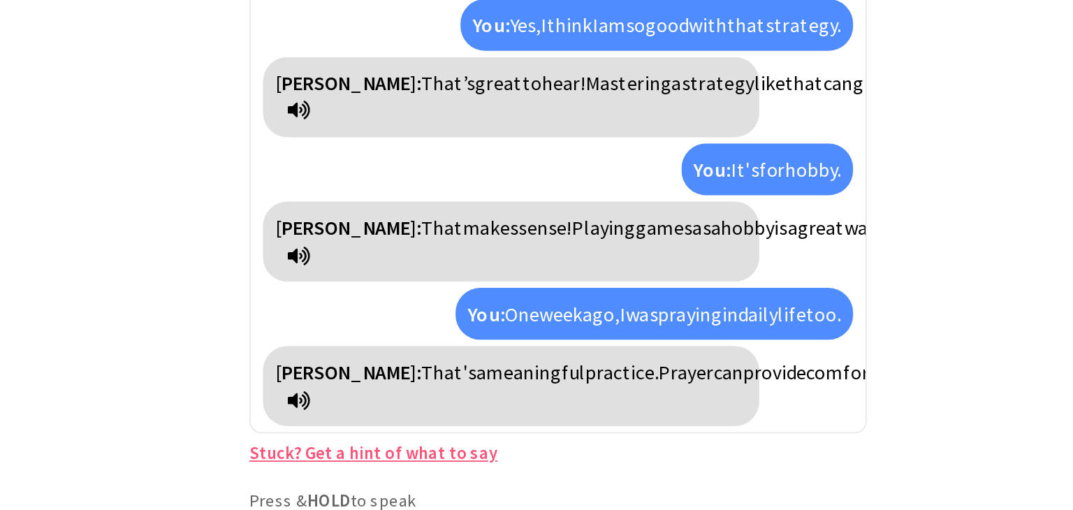
scroll to position [0, 0]
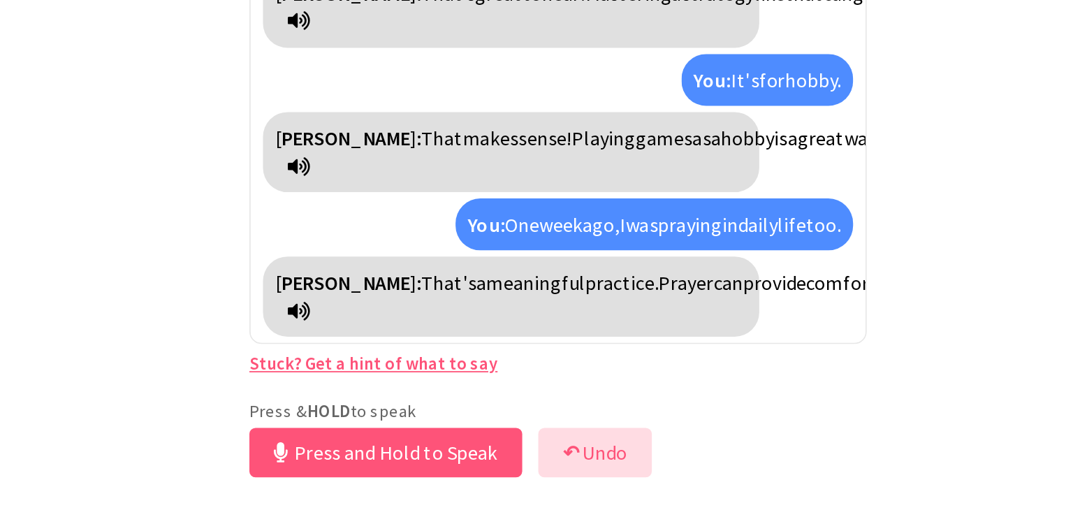
click at [543, 479] on b "↶" at bounding box center [543, 477] width 9 height 14
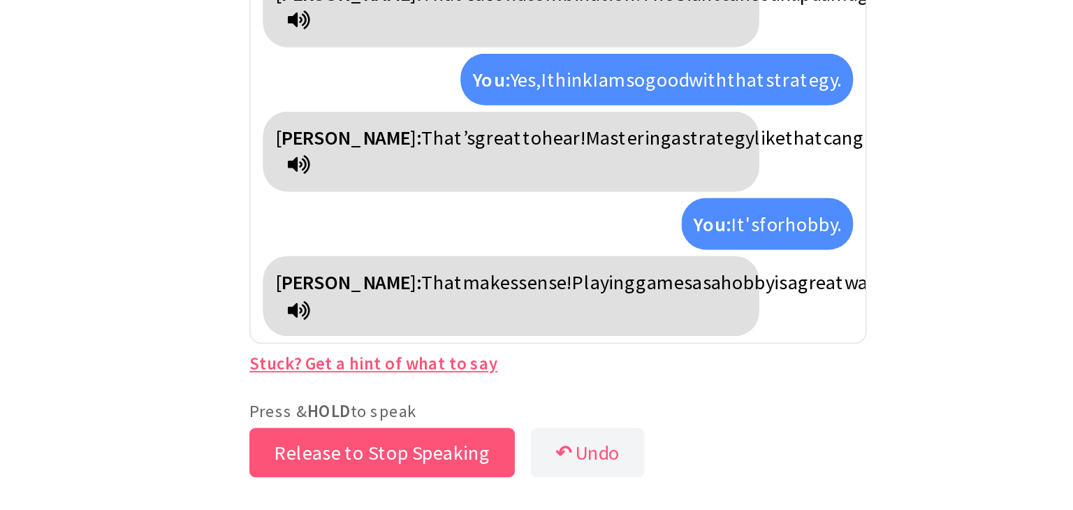
click at [497, 475] on button "Release to Stop Speaking" at bounding box center [437, 477] width 150 height 28
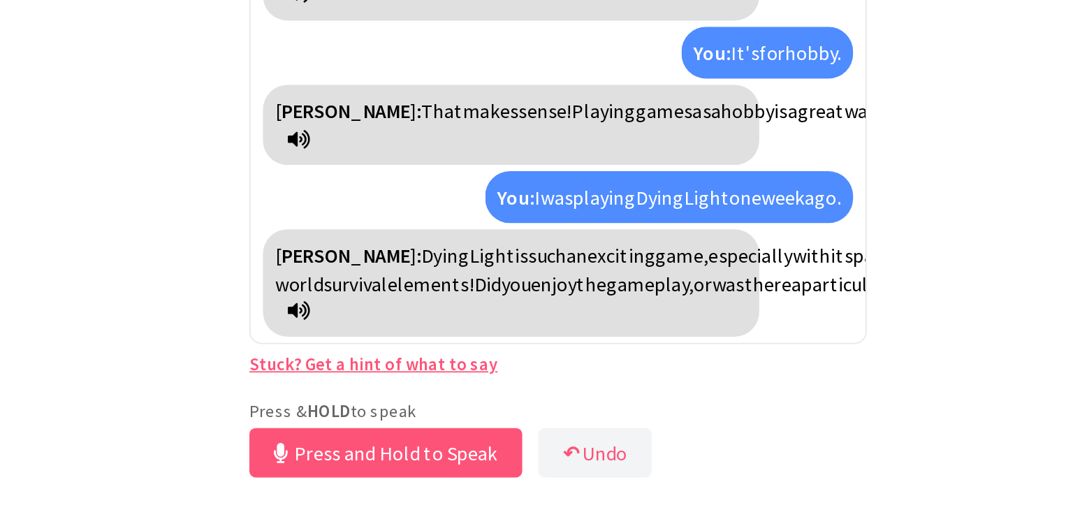
scroll to position [0, 0]
click at [497, 475] on button "Release to Stop Speaking" at bounding box center [437, 477] width 150 height 28
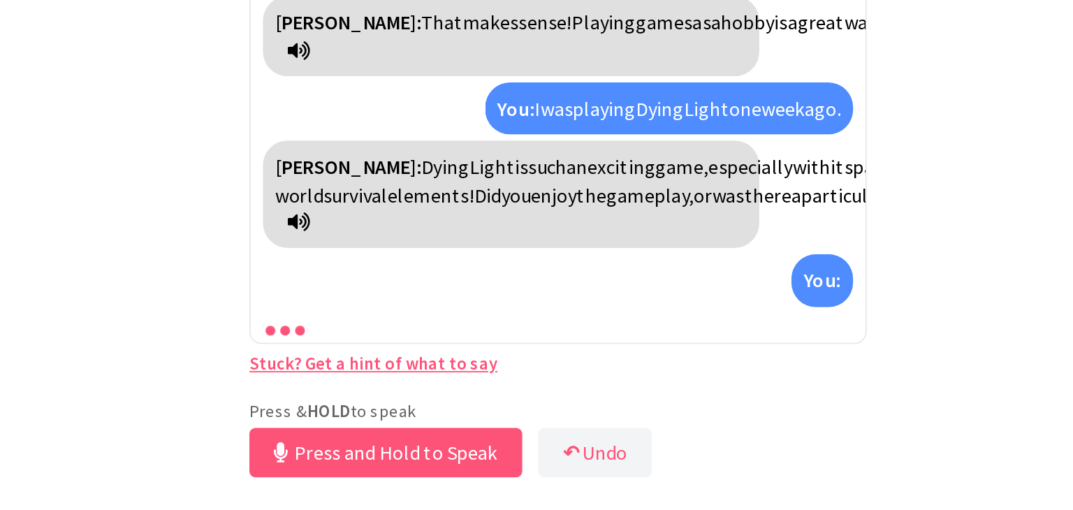
scroll to position [1850, 0]
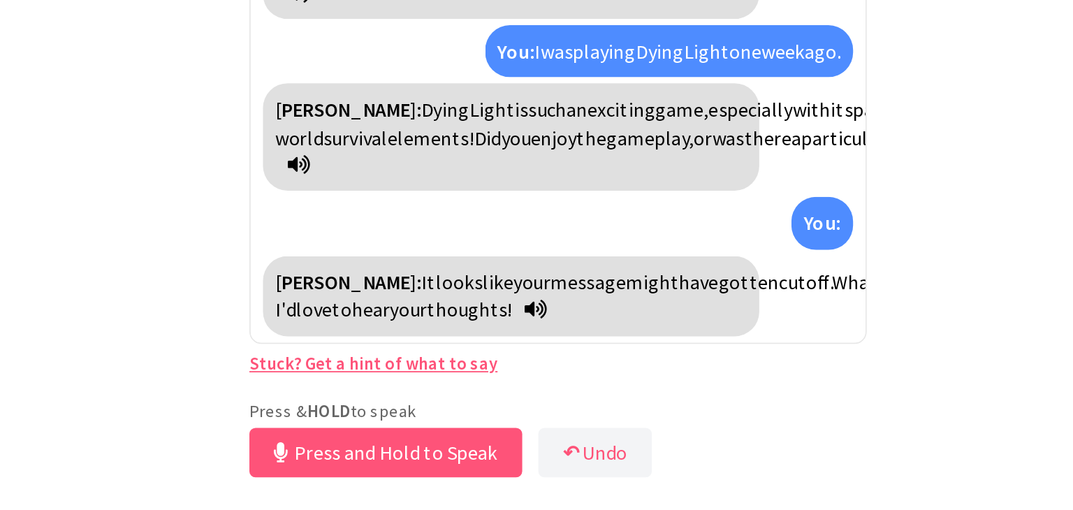
click at [600, 481] on div "Press & HOLD to speak Press and Hold to Speak ↶ Undo Save No voice detected. Ho…" at bounding box center [536, 471] width 349 height 48
click at [581, 479] on button "↶ Undo" at bounding box center [557, 477] width 64 height 28
